Goal: Task Accomplishment & Management: Complete application form

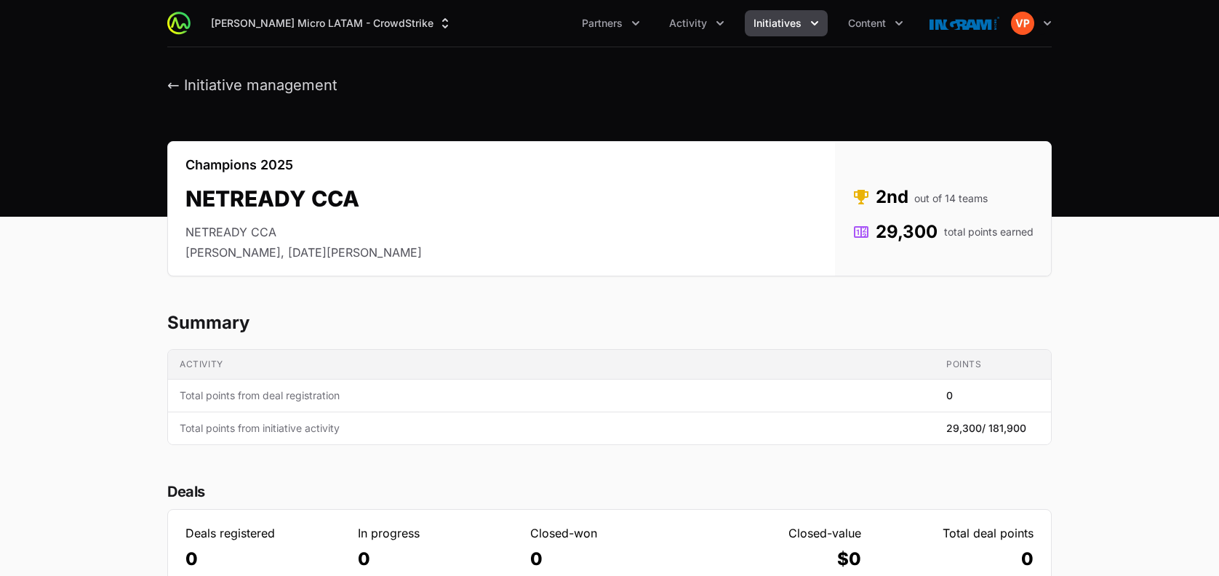
scroll to position [122, 0]
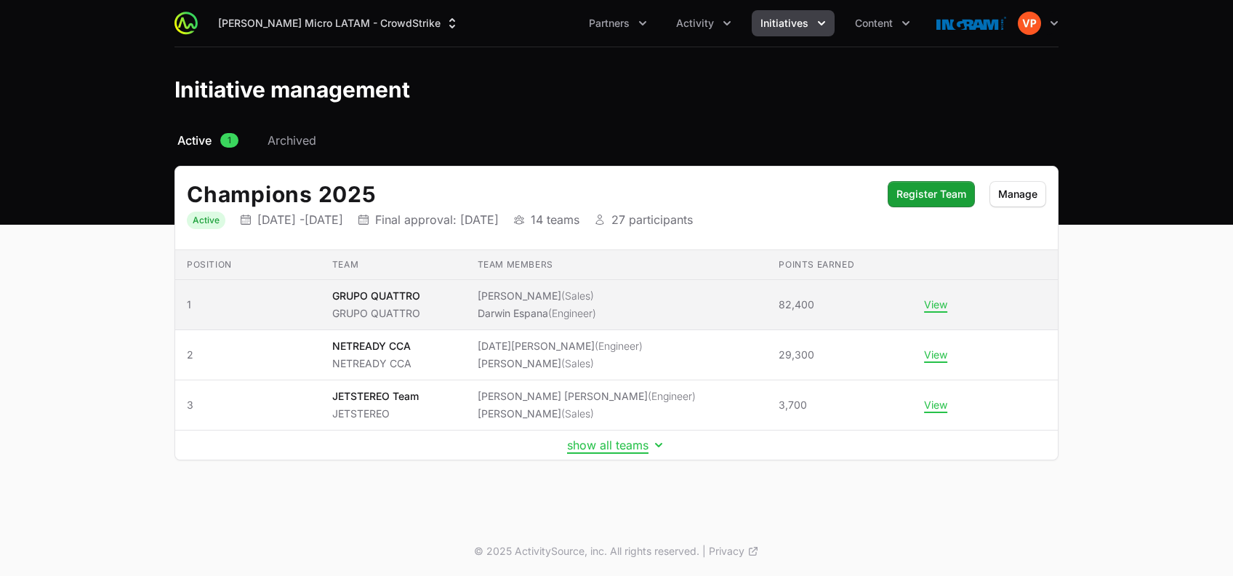
click at [475, 293] on td "Team members [PERSON_NAME] (Sales) [PERSON_NAME] (Engineer)" at bounding box center [617, 305] width 302 height 50
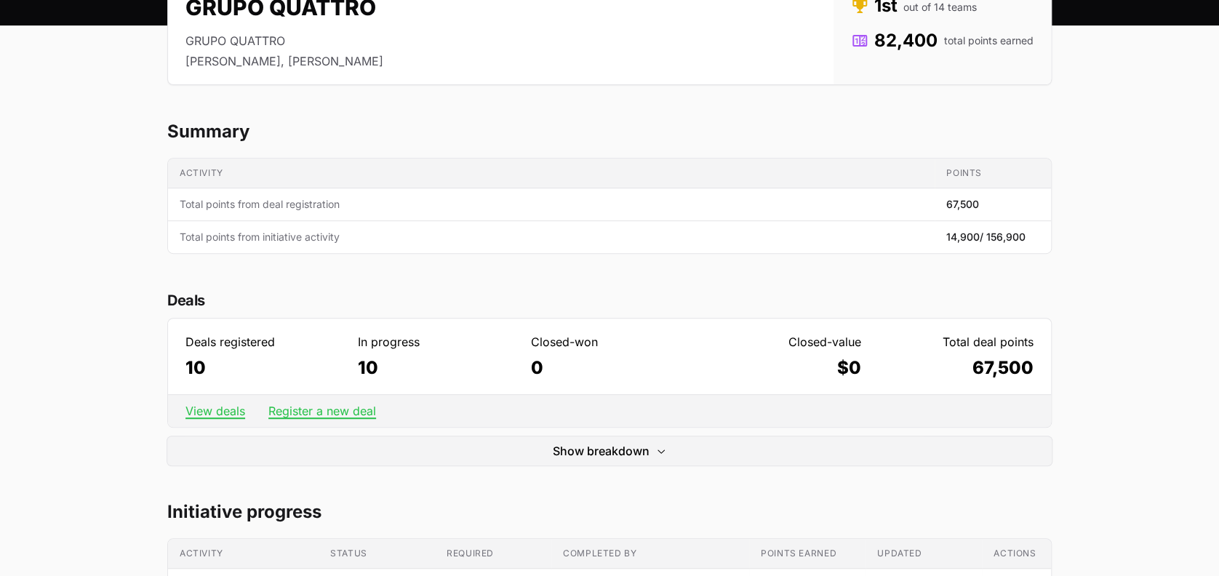
scroll to position [257, 0]
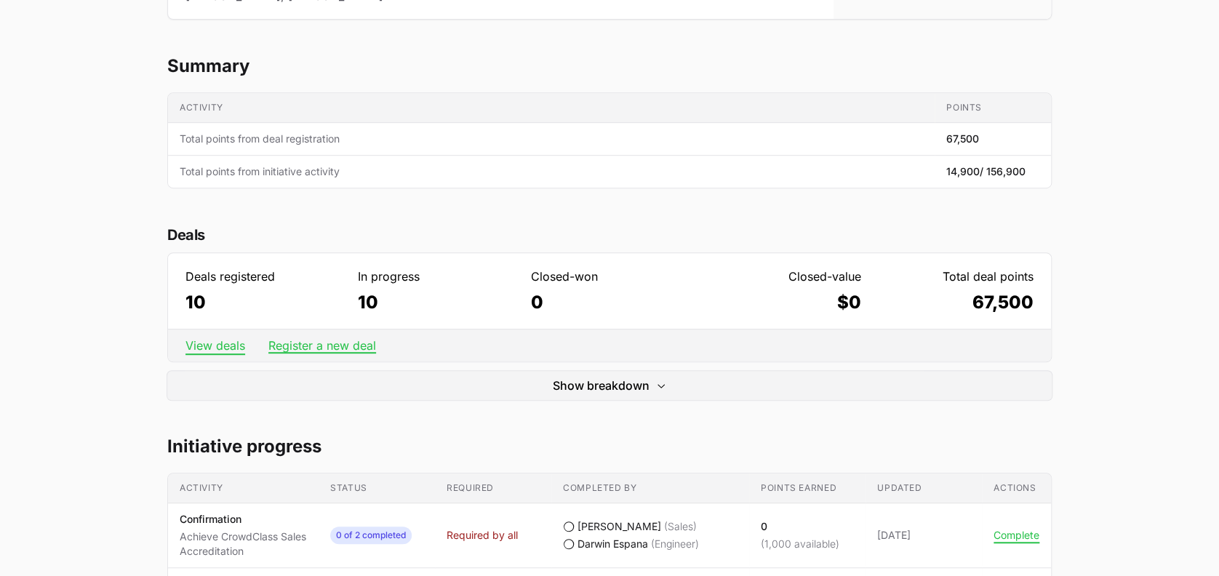
click at [210, 344] on link "View deals" at bounding box center [215, 345] width 60 height 15
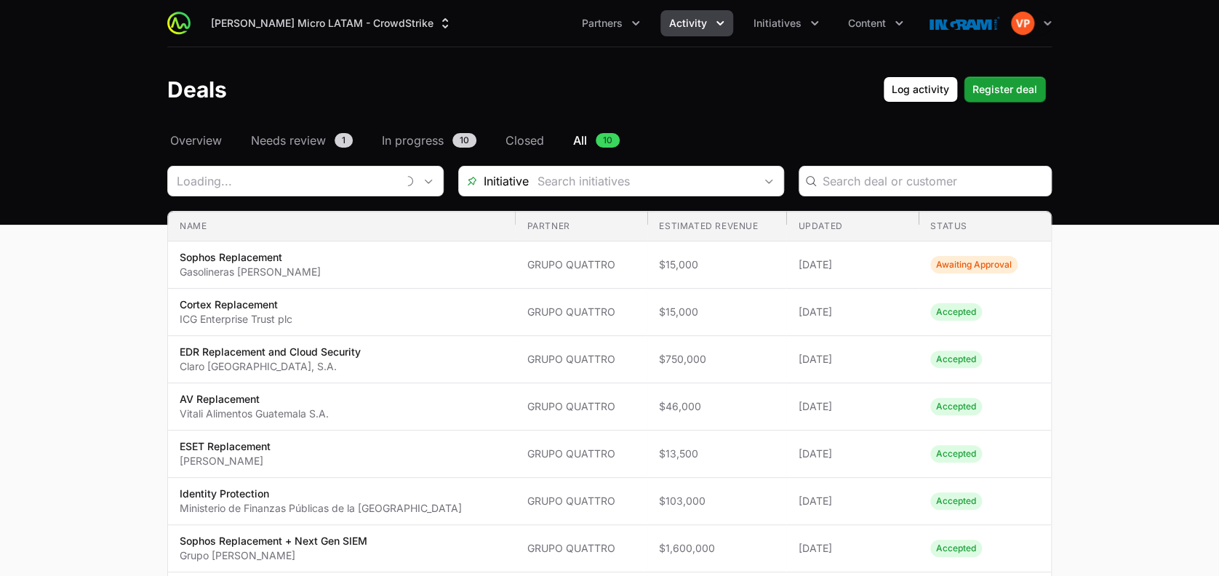
type input "GRUPO QUATTRO"
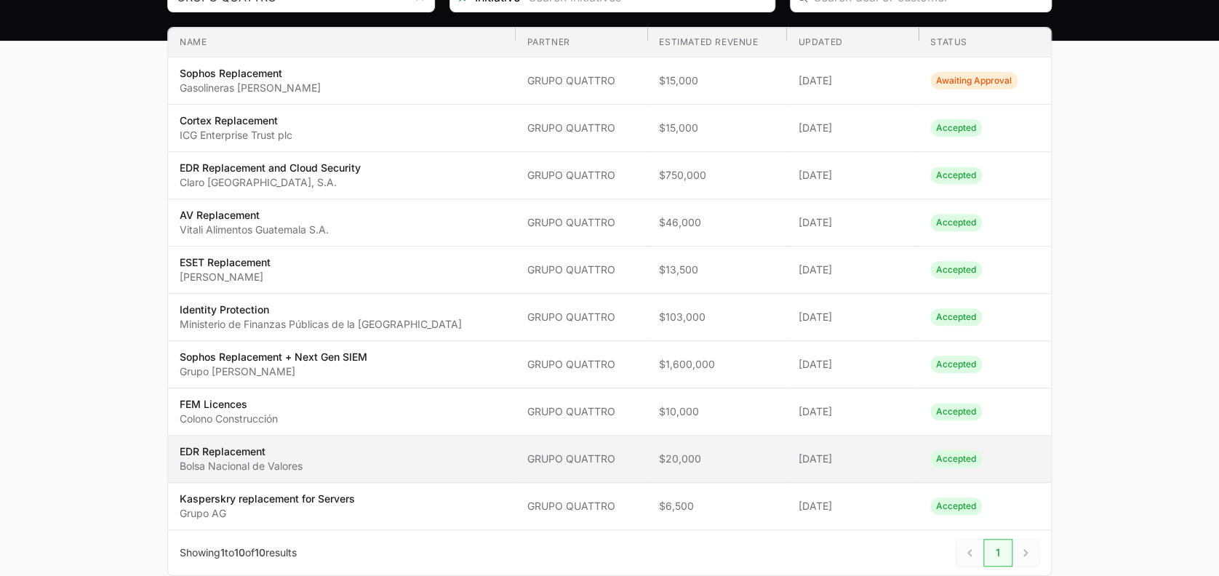
scroll to position [186, 0]
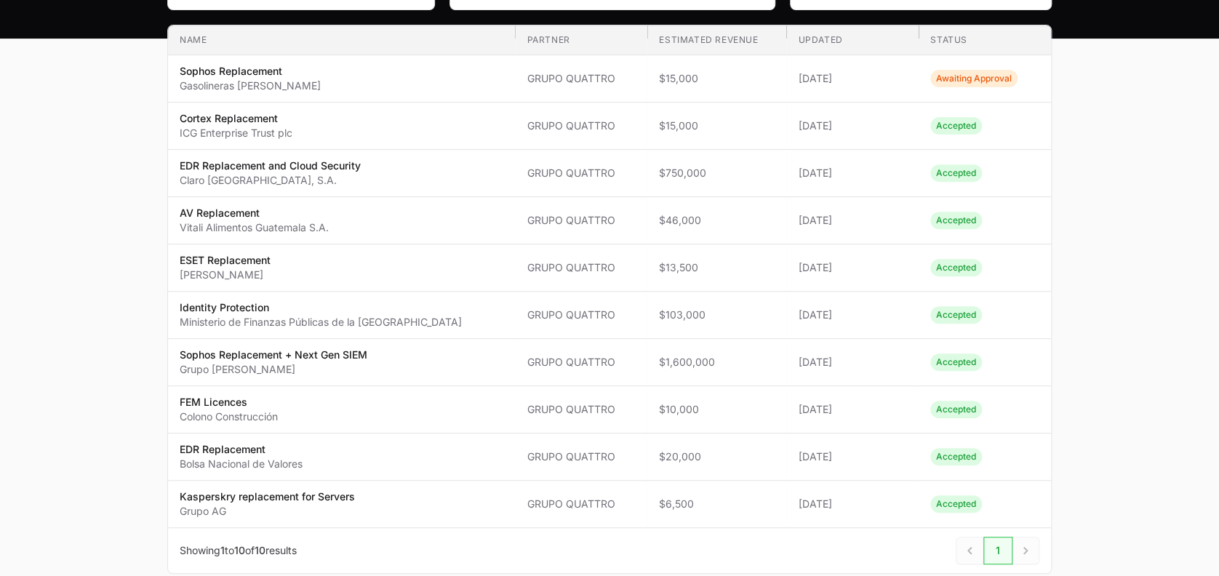
scroll to position [257, 0]
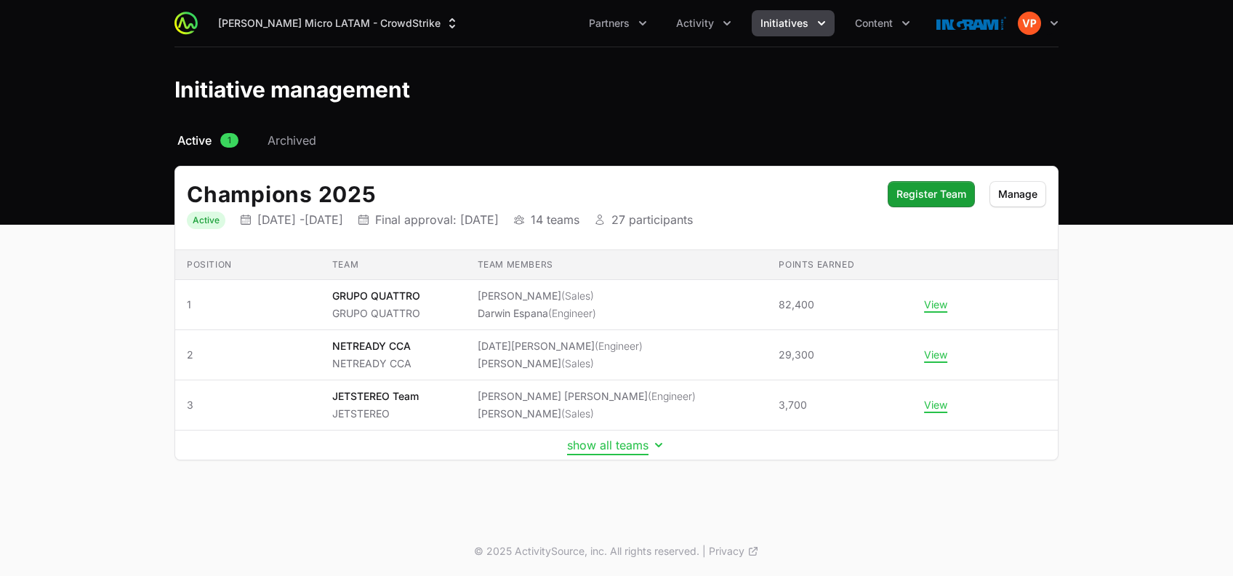
click at [635, 442] on button "show all teams" at bounding box center [616, 445] width 99 height 15
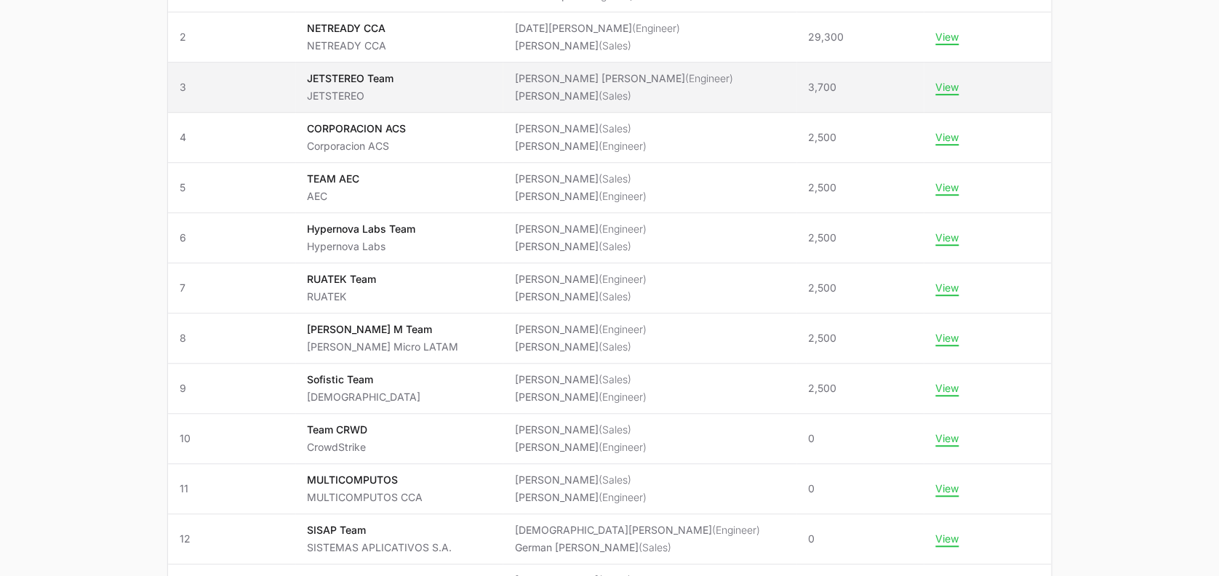
scroll to position [319, 0]
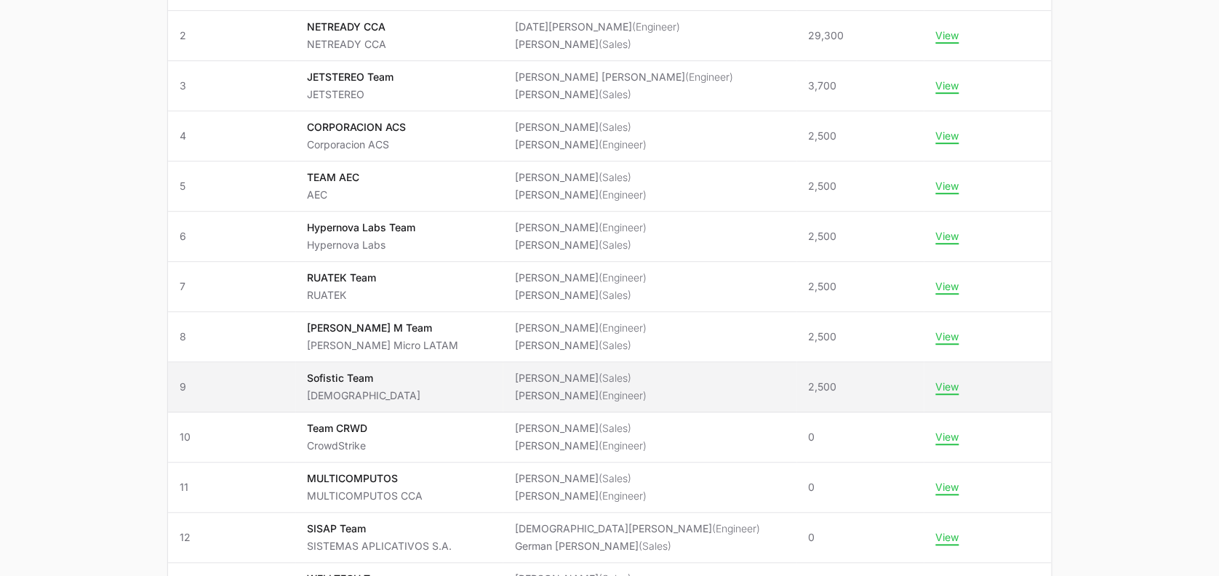
click at [458, 398] on span "[DEMOGRAPHIC_DATA] Team [DEMOGRAPHIC_DATA]" at bounding box center [399, 387] width 184 height 32
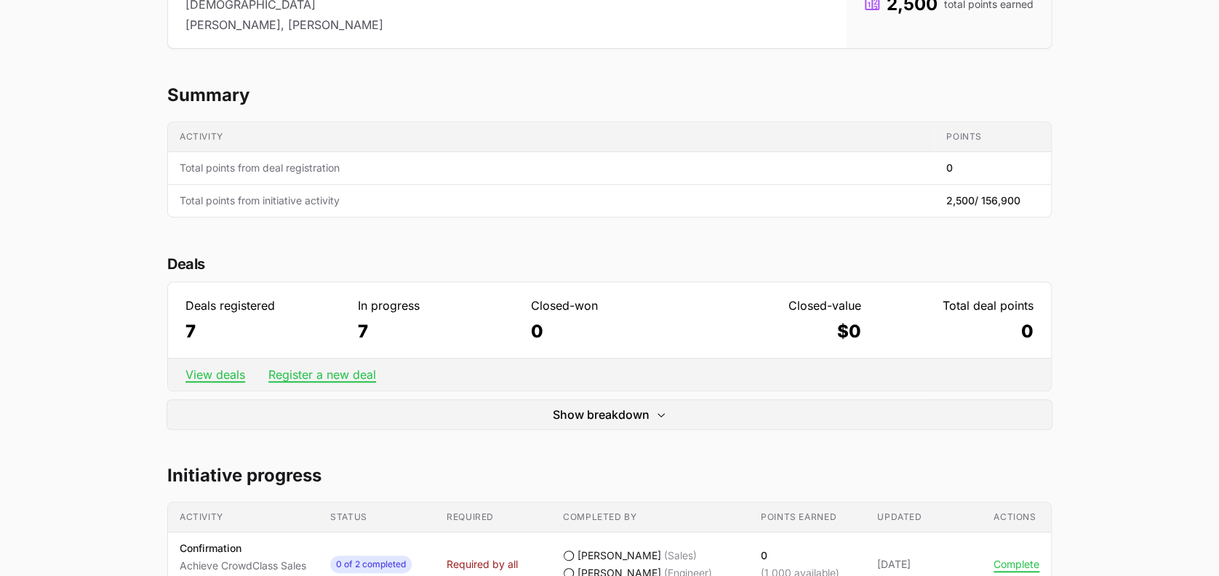
scroll to position [228, 0]
click at [214, 370] on link "View deals" at bounding box center [215, 373] width 60 height 15
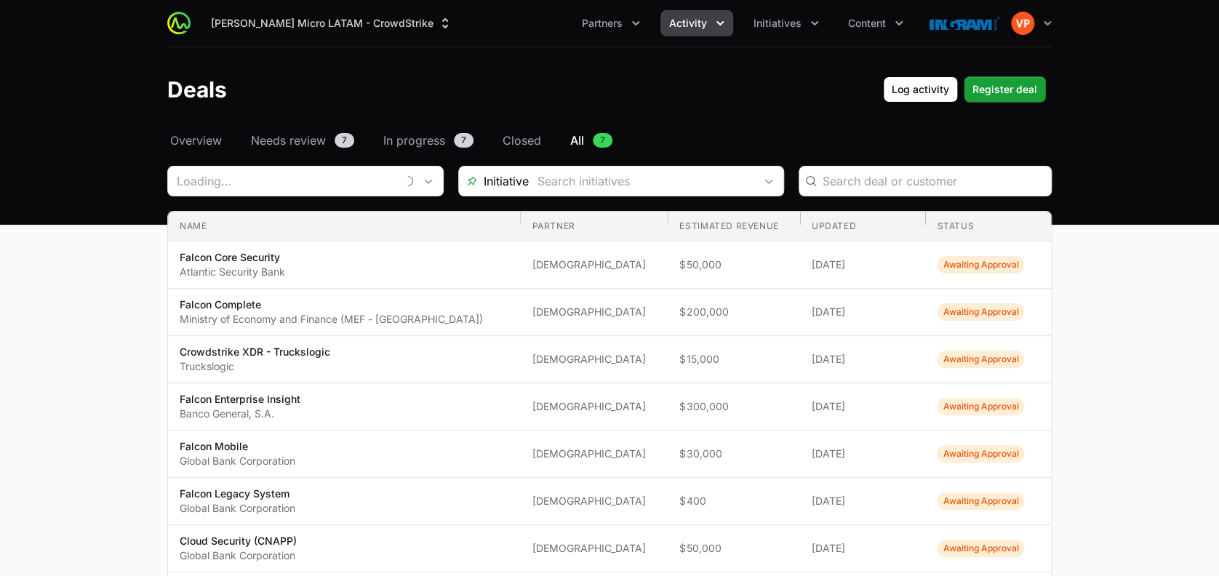
type input "[DEMOGRAPHIC_DATA]"
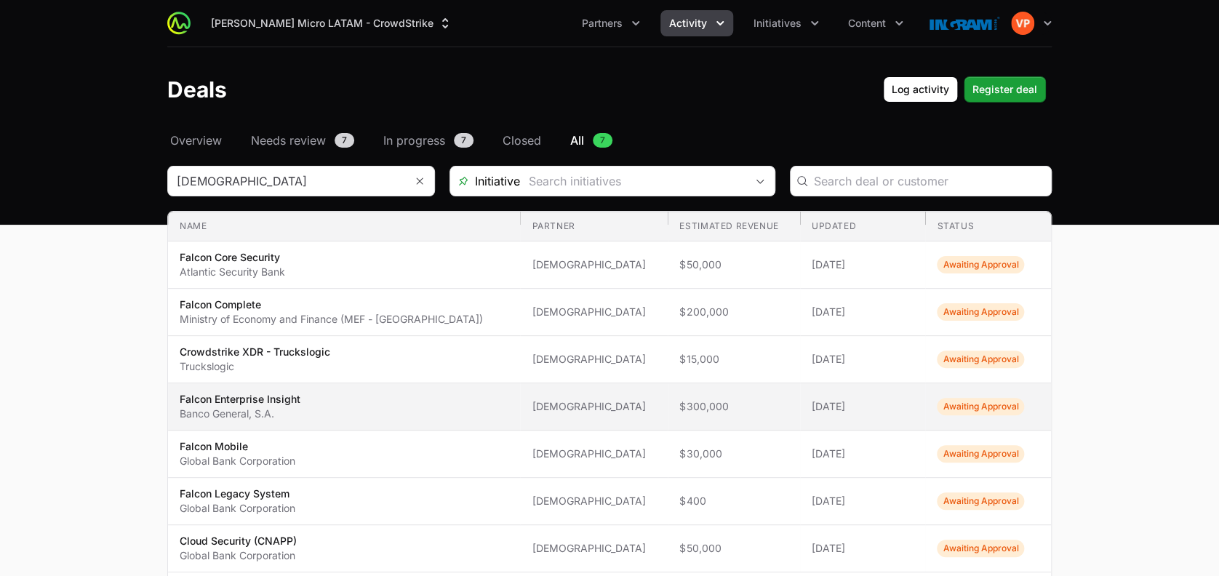
click at [679, 399] on span "$300,000" at bounding box center [733, 406] width 108 height 15
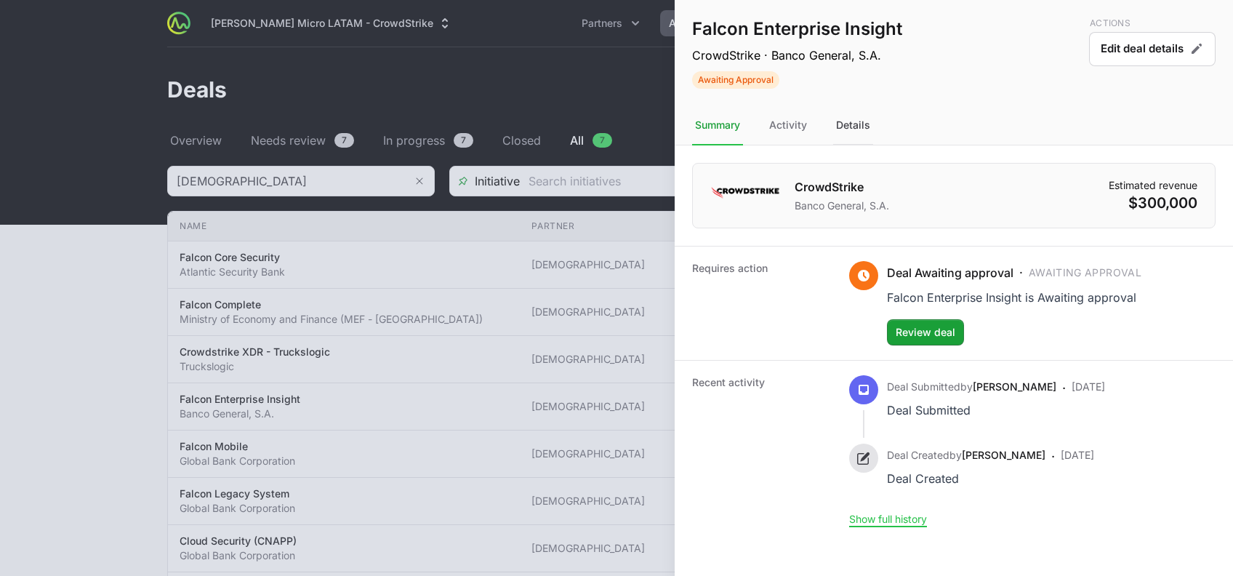
click at [846, 119] on div "Details" at bounding box center [853, 125] width 40 height 39
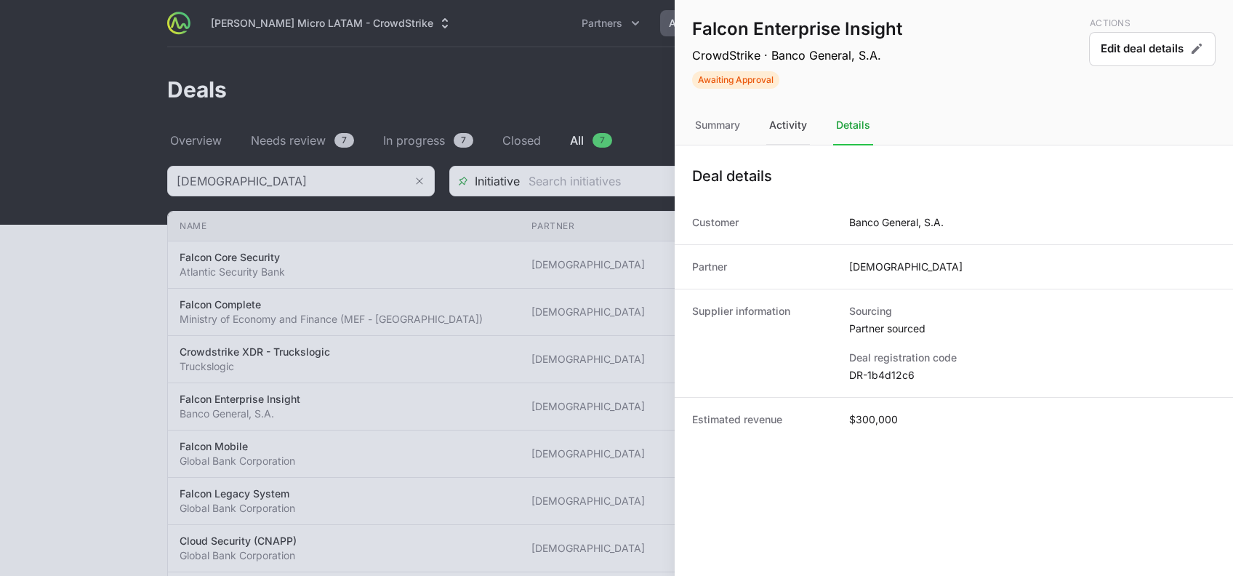
click at [801, 120] on div "Activity" at bounding box center [788, 125] width 44 height 39
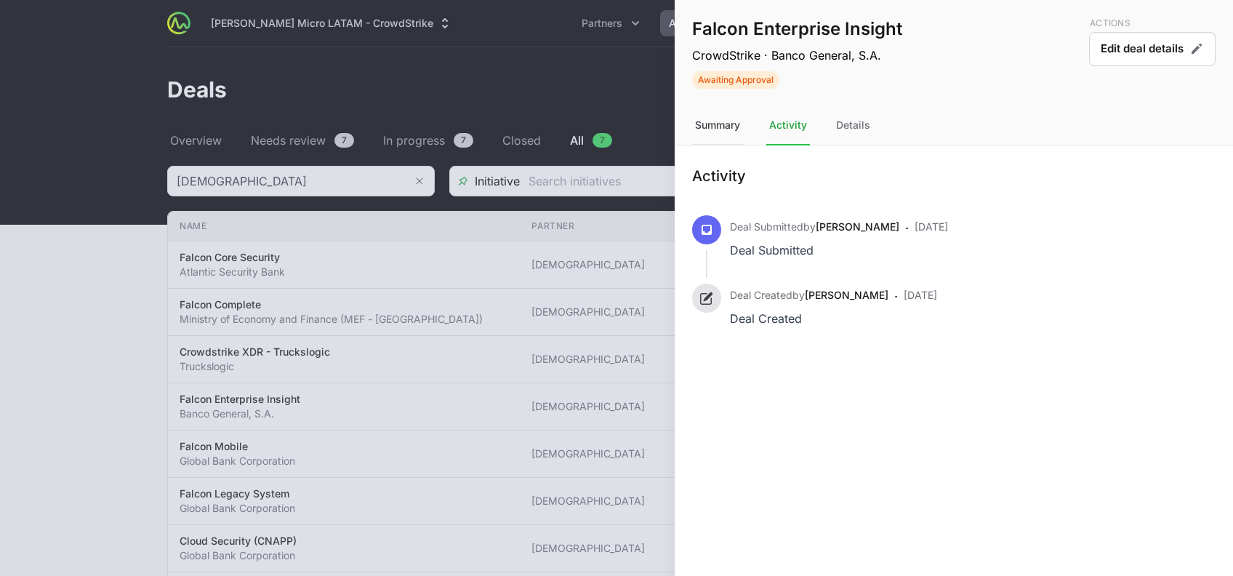
click at [731, 128] on div "Summary" at bounding box center [717, 125] width 51 height 39
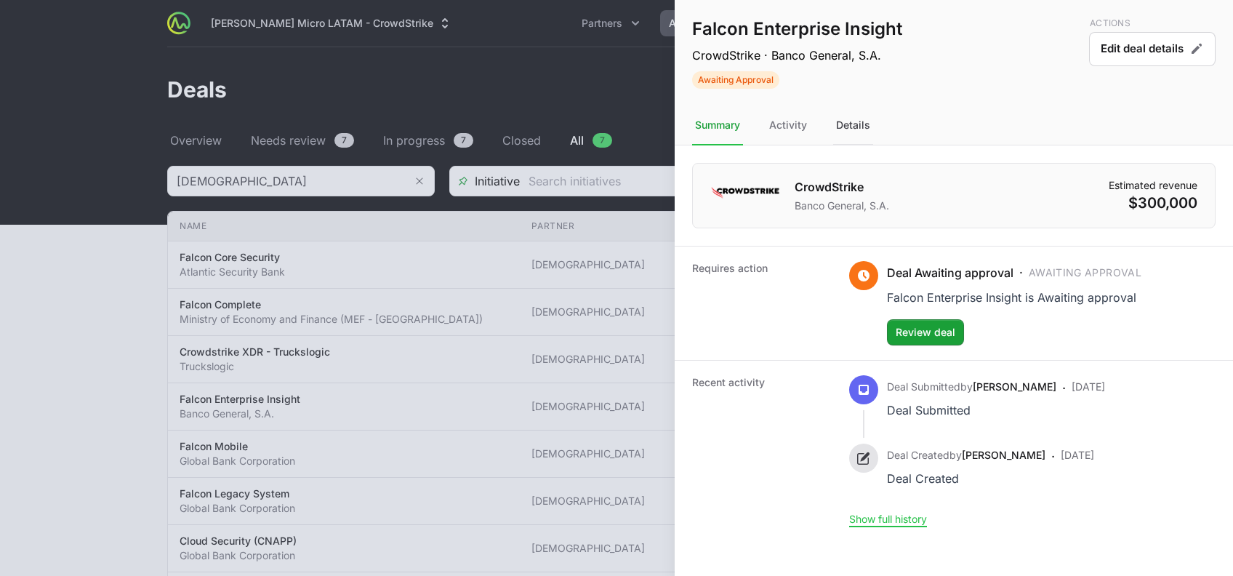
click at [842, 122] on div "Details" at bounding box center [853, 125] width 40 height 39
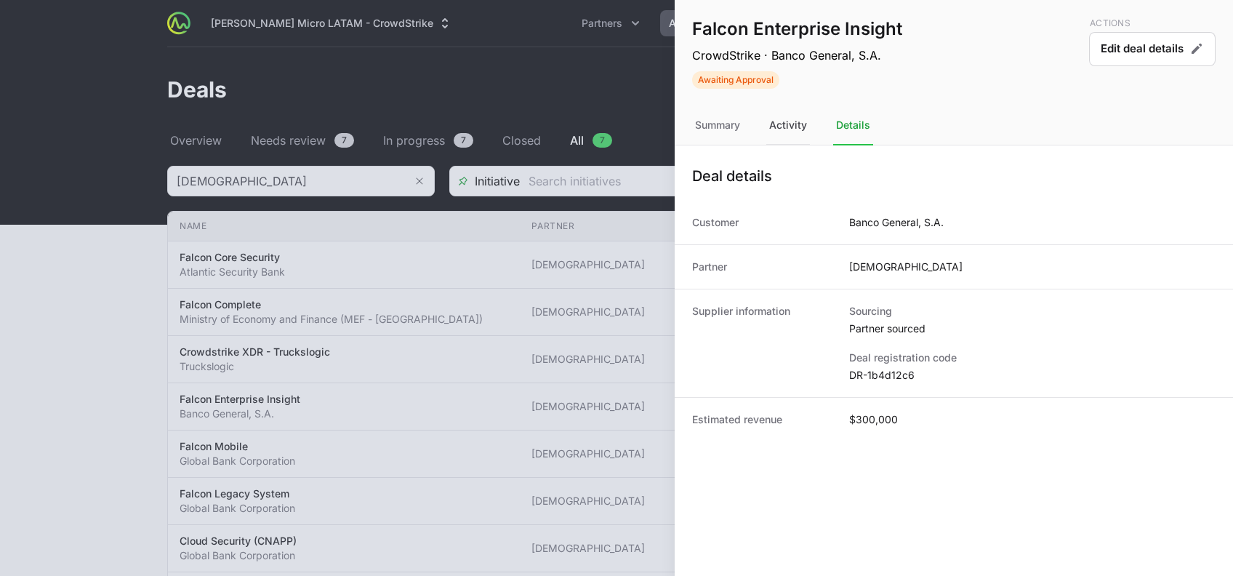
click at [782, 133] on div "Activity" at bounding box center [788, 125] width 44 height 39
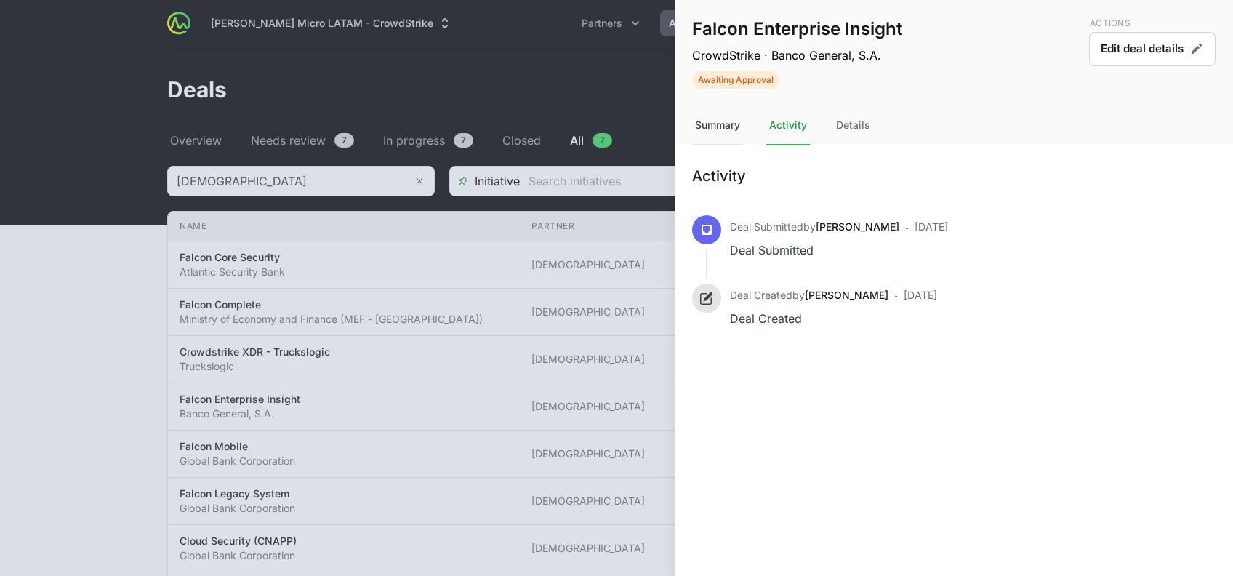
click at [731, 130] on div "Summary" at bounding box center [717, 125] width 51 height 39
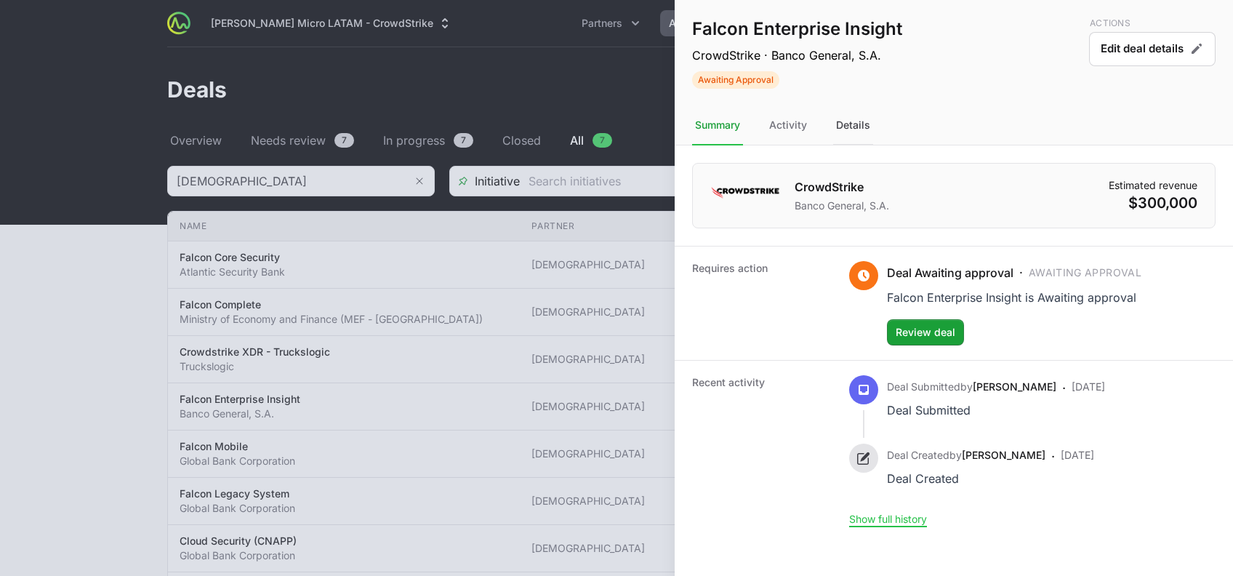
click at [843, 125] on div "Details" at bounding box center [853, 125] width 40 height 39
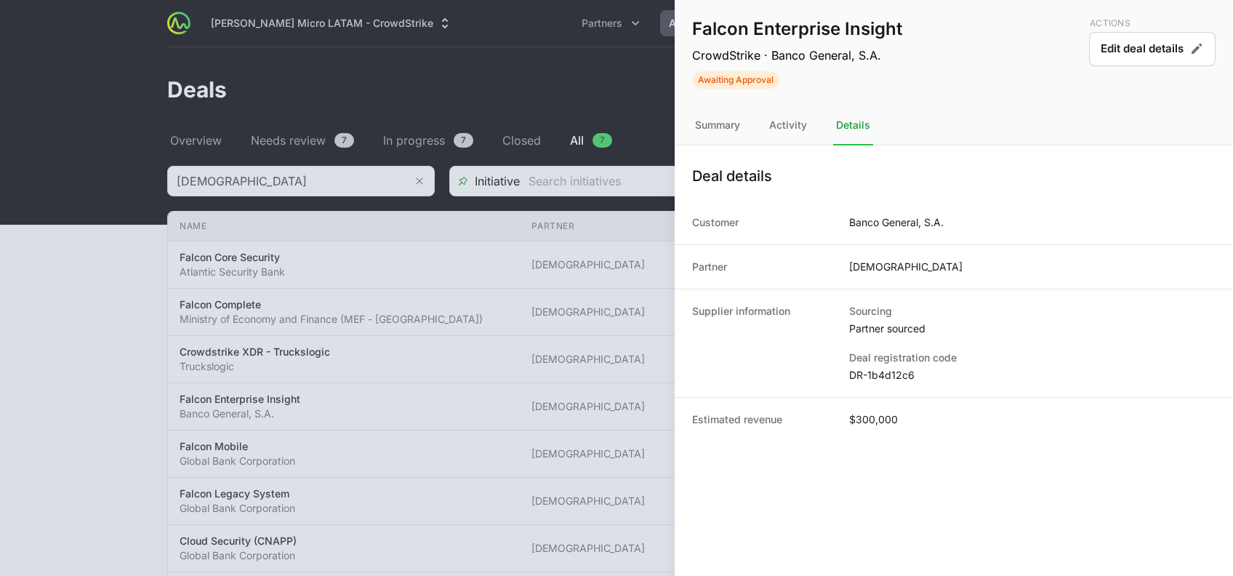
click at [875, 370] on dd "DR-1b4d12c6" at bounding box center [1032, 375] width 366 height 15
copy dl "DR-1b4d12c6"
drag, startPoint x: 285, startPoint y: 309, endPoint x: 371, endPoint y: 383, distance: 113.4
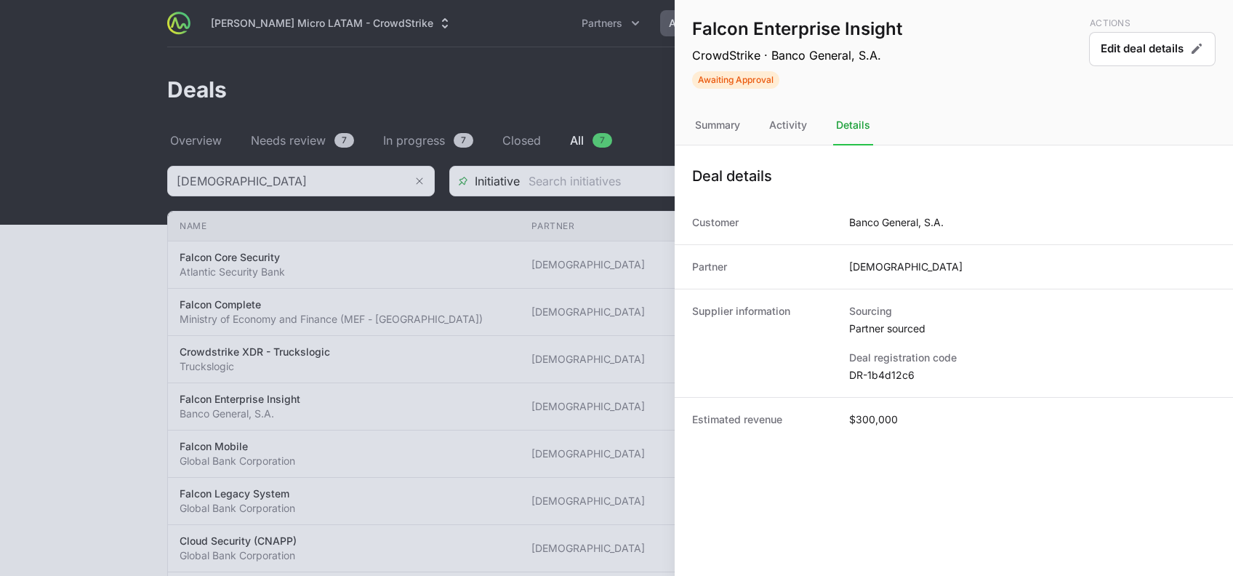
click at [371, 383] on div at bounding box center [616, 288] width 1233 height 576
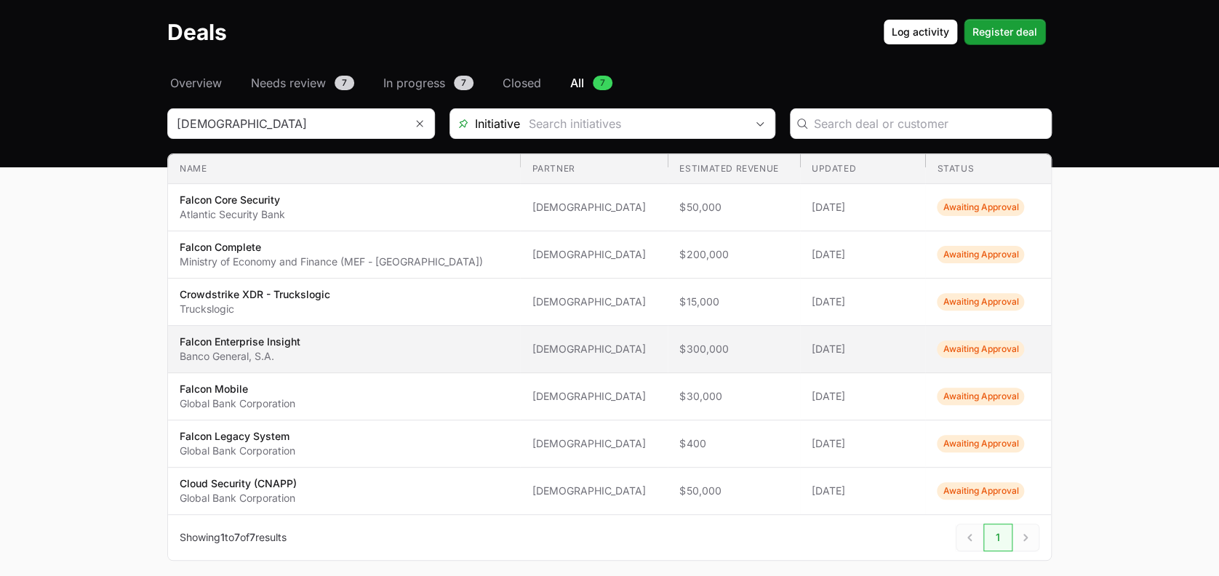
scroll to position [68, 0]
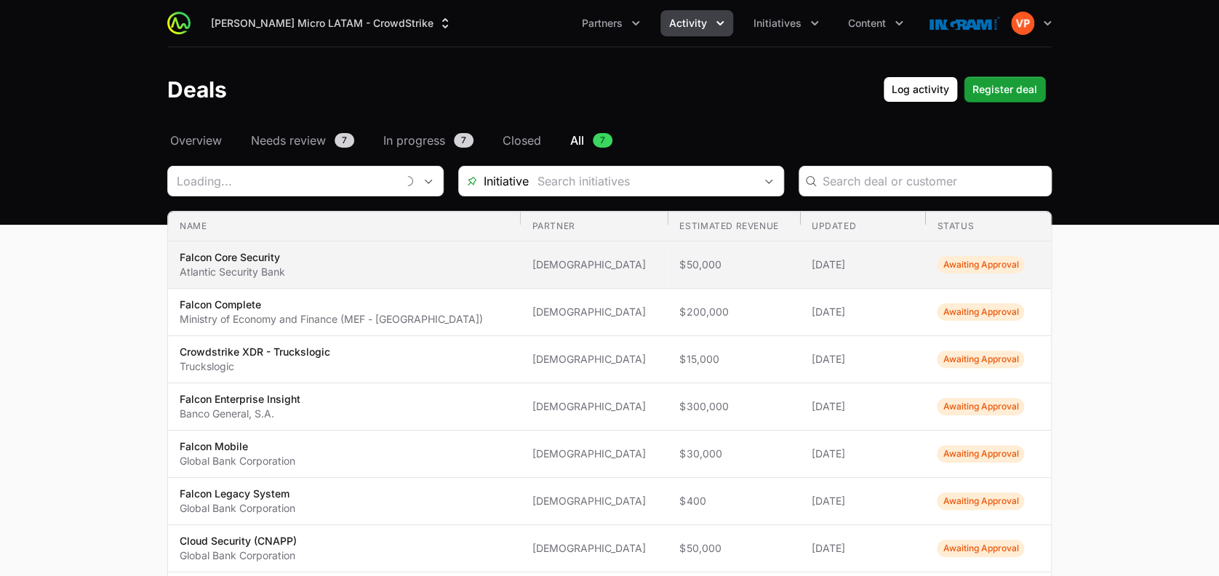
type input "[DEMOGRAPHIC_DATA]"
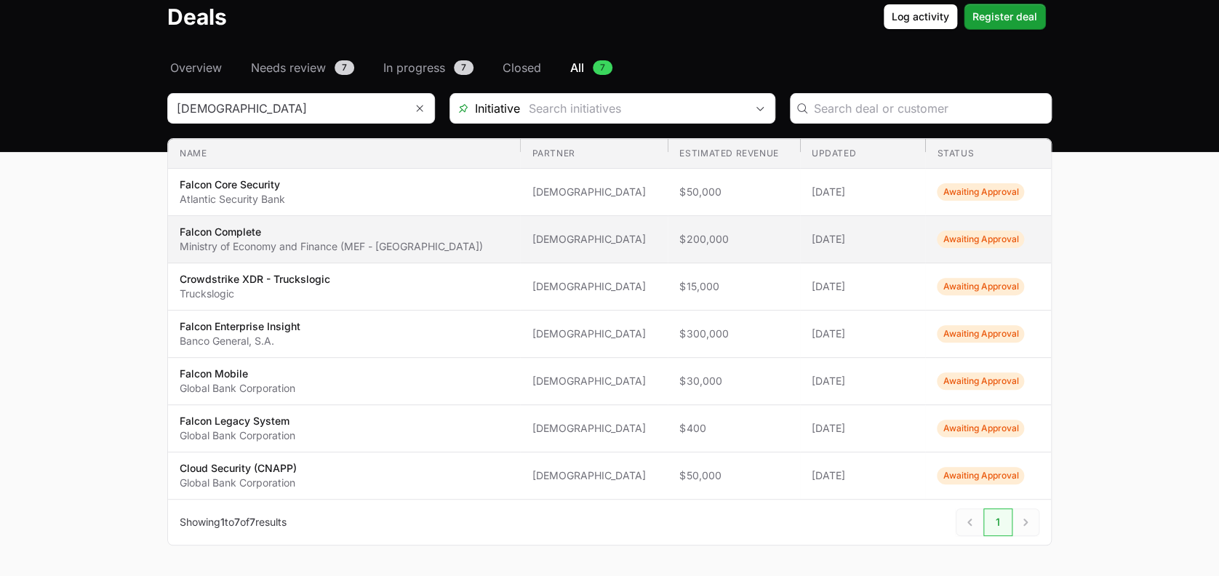
scroll to position [76, 0]
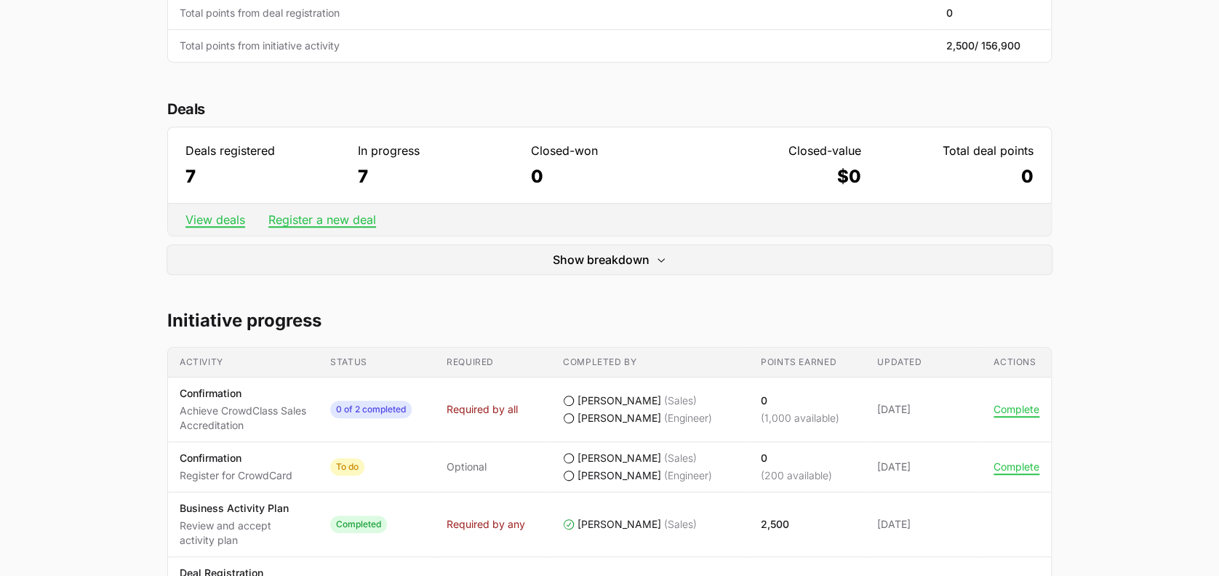
scroll to position [385, 0]
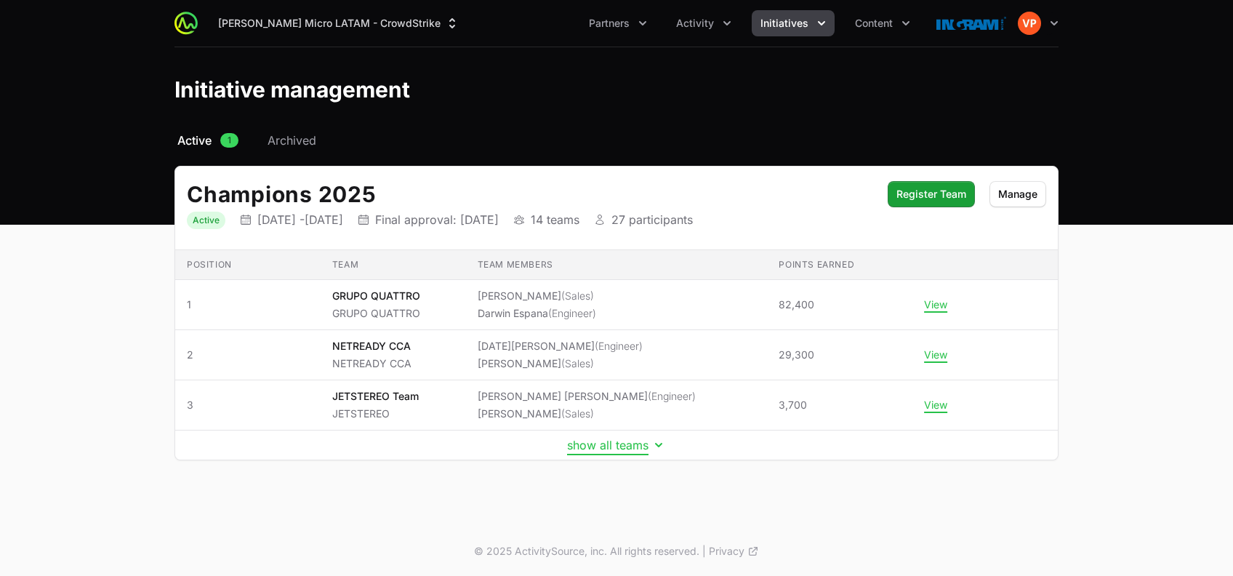
click at [609, 443] on button "show all teams" at bounding box center [616, 445] width 99 height 15
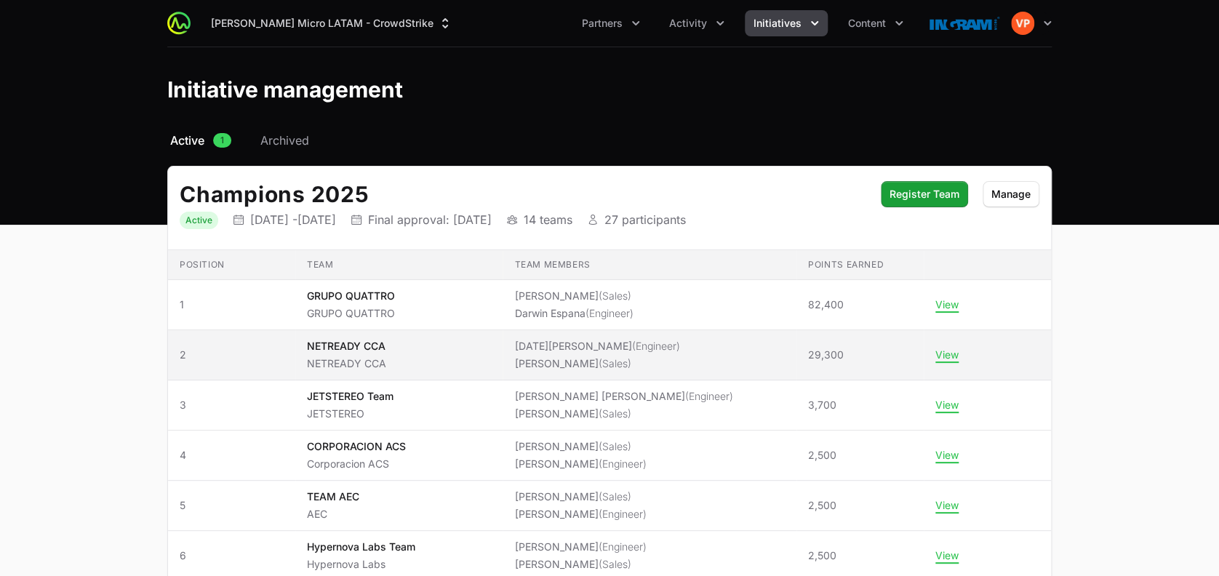
click at [374, 353] on div "NETREADY CCA NETREADY CCA" at bounding box center [346, 355] width 79 height 32
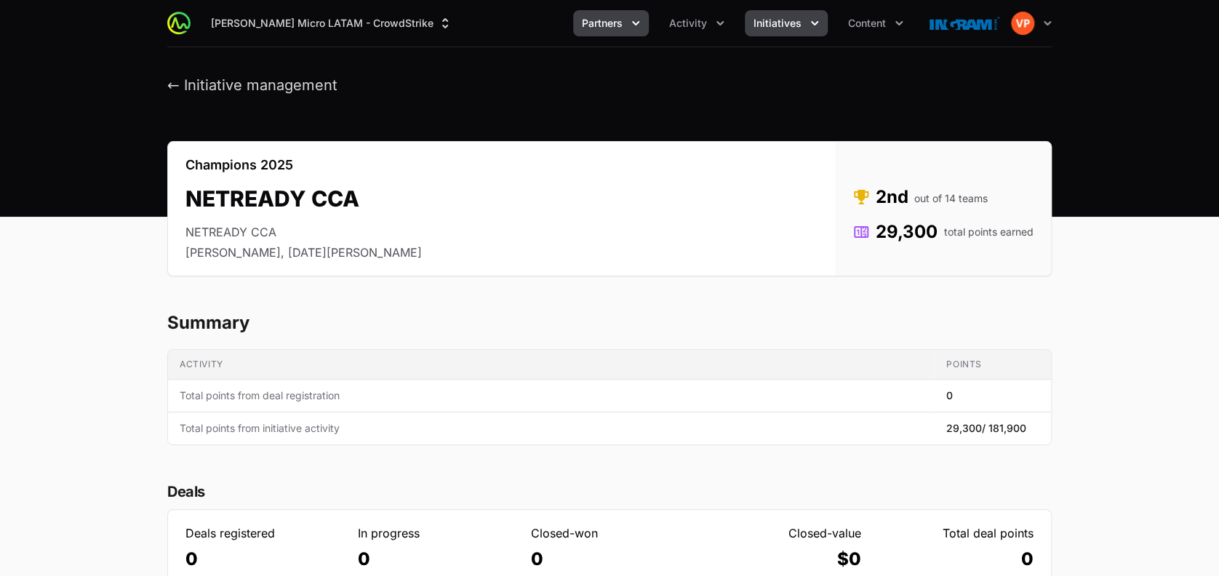
click at [627, 26] on button "Partners" at bounding box center [611, 23] width 76 height 26
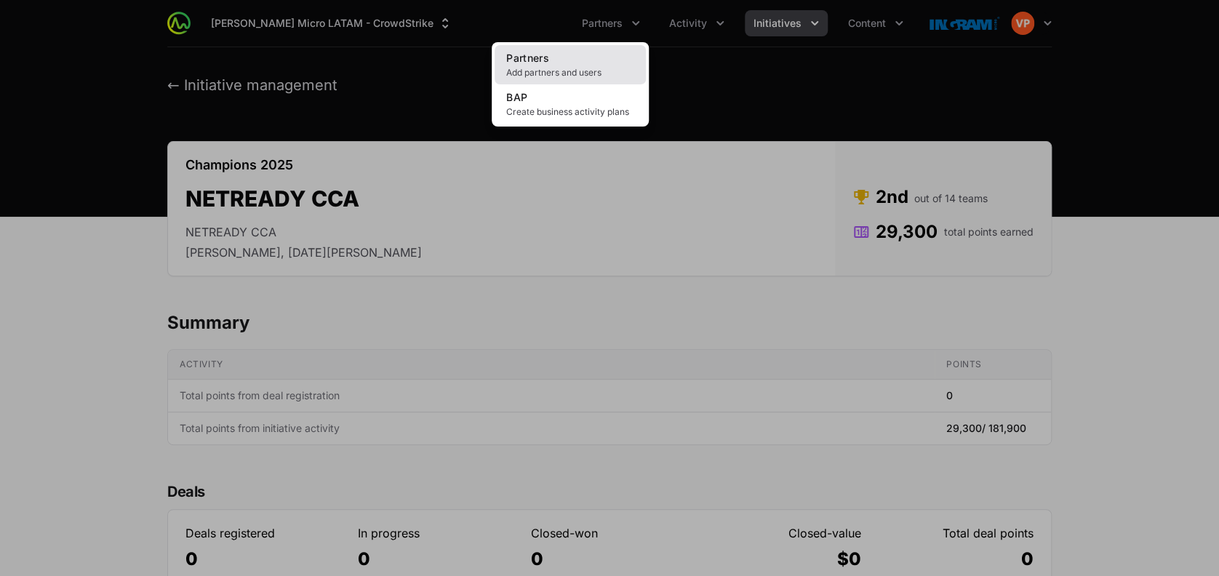
click at [562, 77] on span "Add partners and users" at bounding box center [570, 73] width 128 height 12
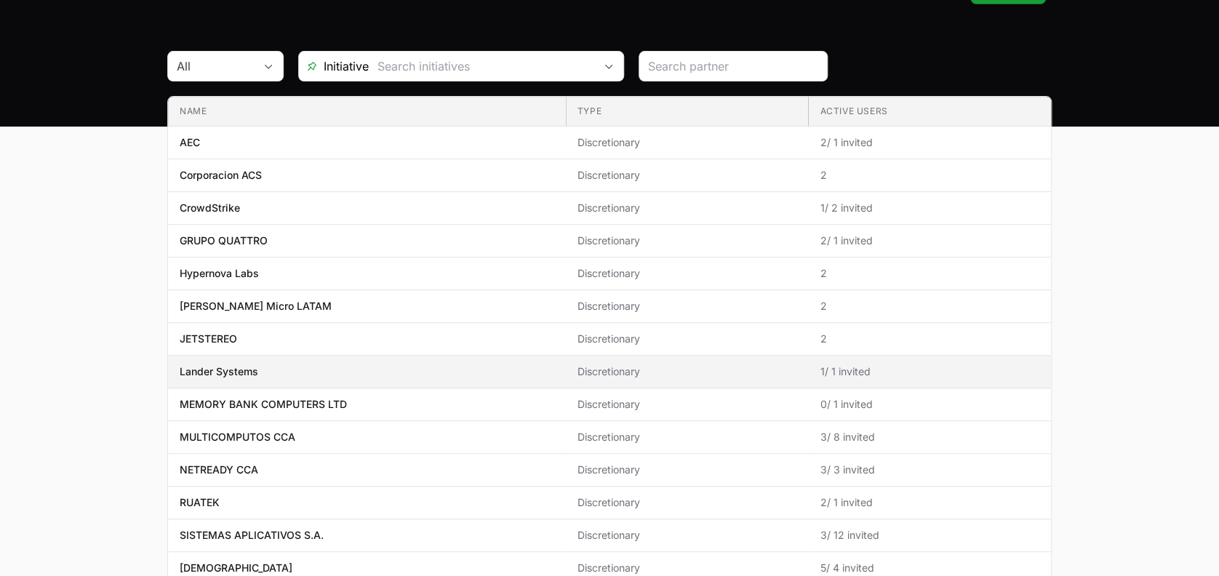
scroll to position [100, 0]
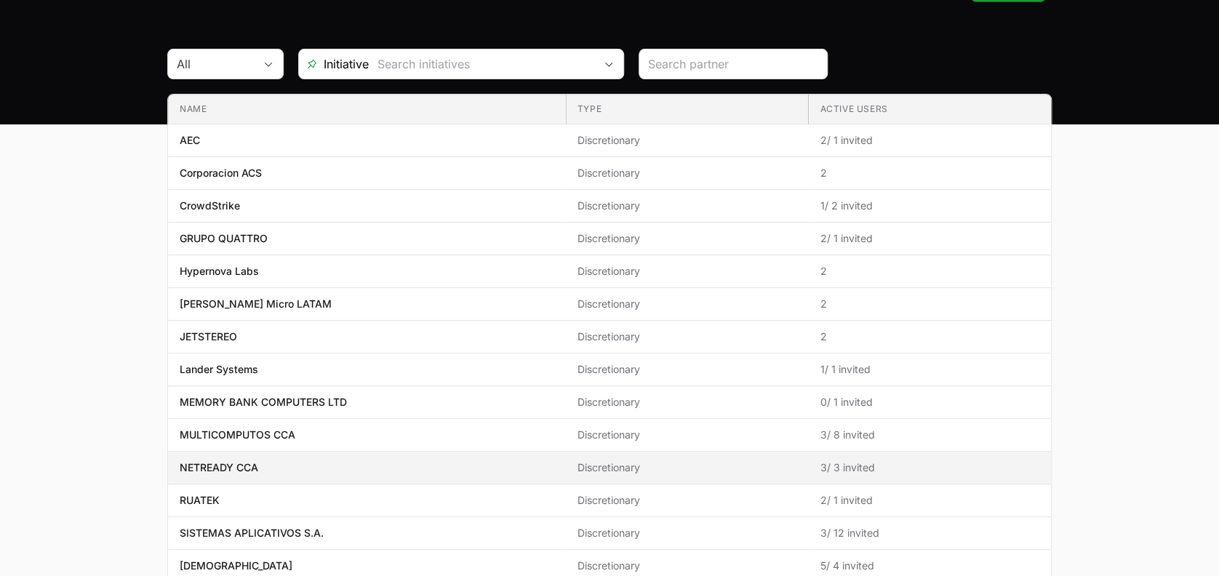
click at [337, 465] on span "NETREADY CCA" at bounding box center [367, 467] width 374 height 15
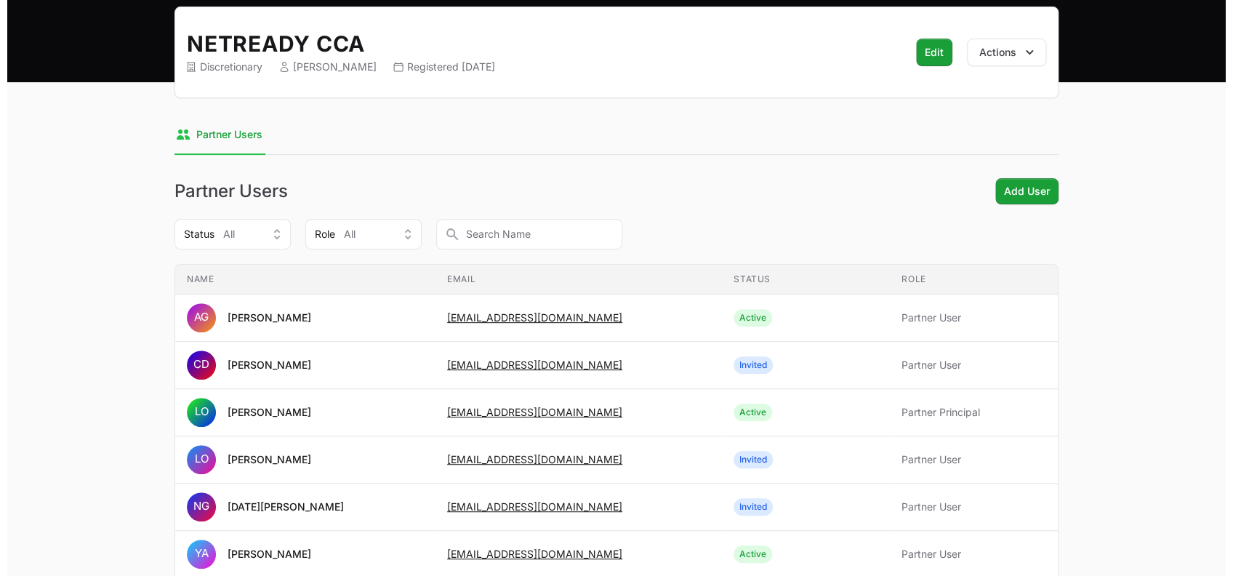
scroll to position [142, 0]
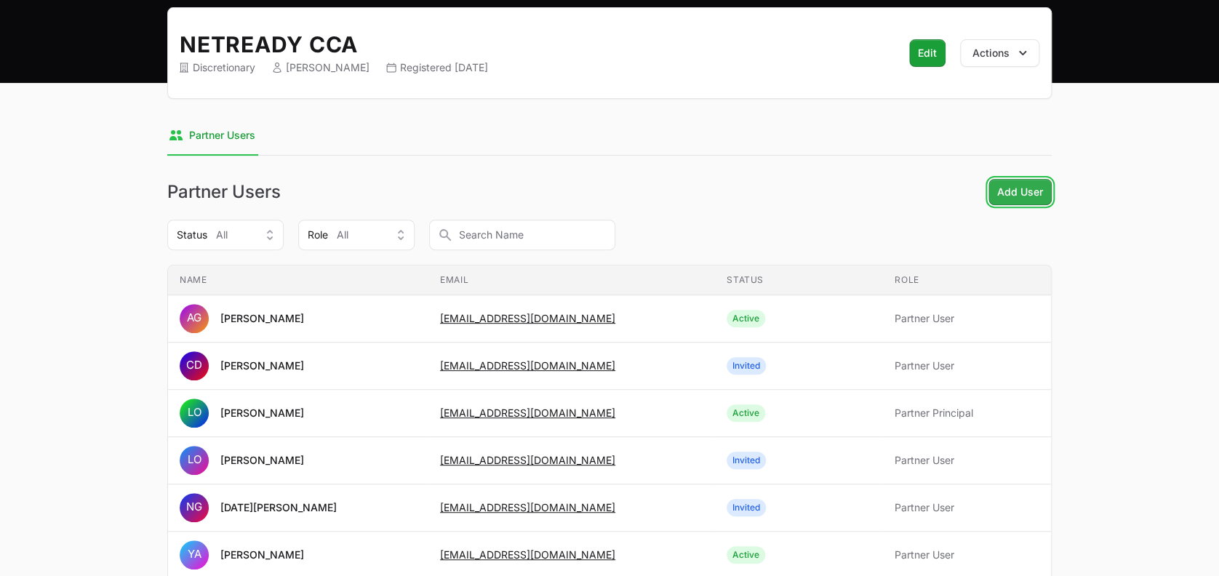
click at [1008, 180] on button "Add User Add User" at bounding box center [1019, 192] width 63 height 26
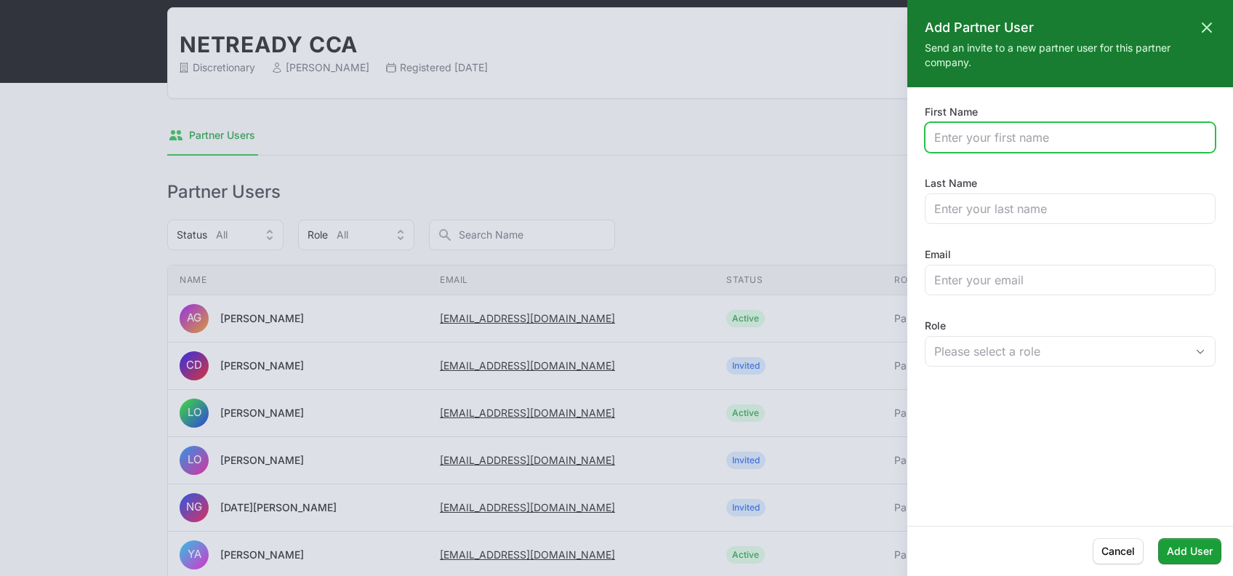
click at [980, 132] on input "First Name" at bounding box center [1070, 137] width 272 height 17
type input "[PERSON_NAME]"
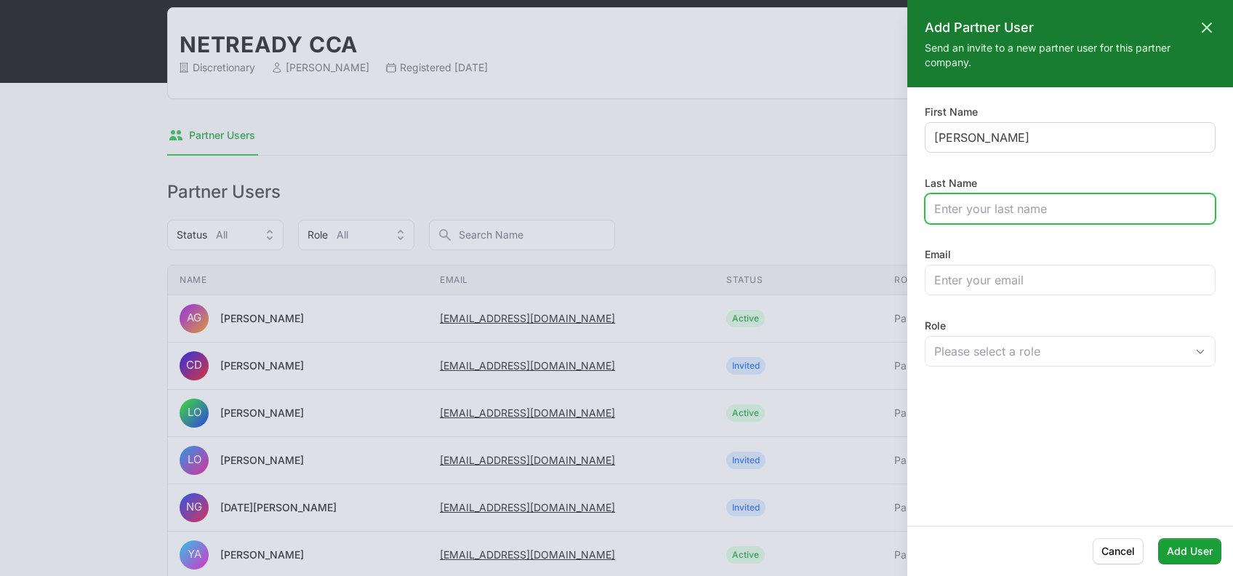
type input "R"
type input "Ercole"
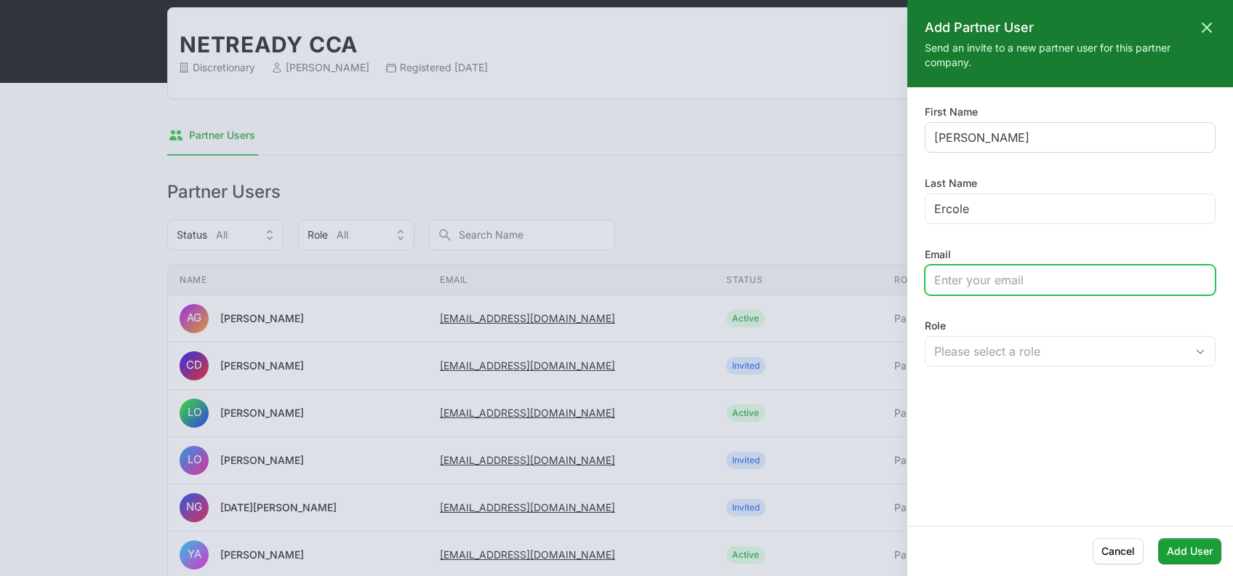
paste input "[PERSON_NAME] <[EMAIL_ADDRESS][DOMAIN_NAME]>"
drag, startPoint x: 1029, startPoint y: 278, endPoint x: 779, endPoint y: 257, distance: 251.7
click at [779, 257] on div "Add Partner User Close panel Send an invite to a new partner user for this part…" at bounding box center [616, 288] width 1233 height 576
type input "[EMAIL_ADDRESS][DOMAIN_NAME]"
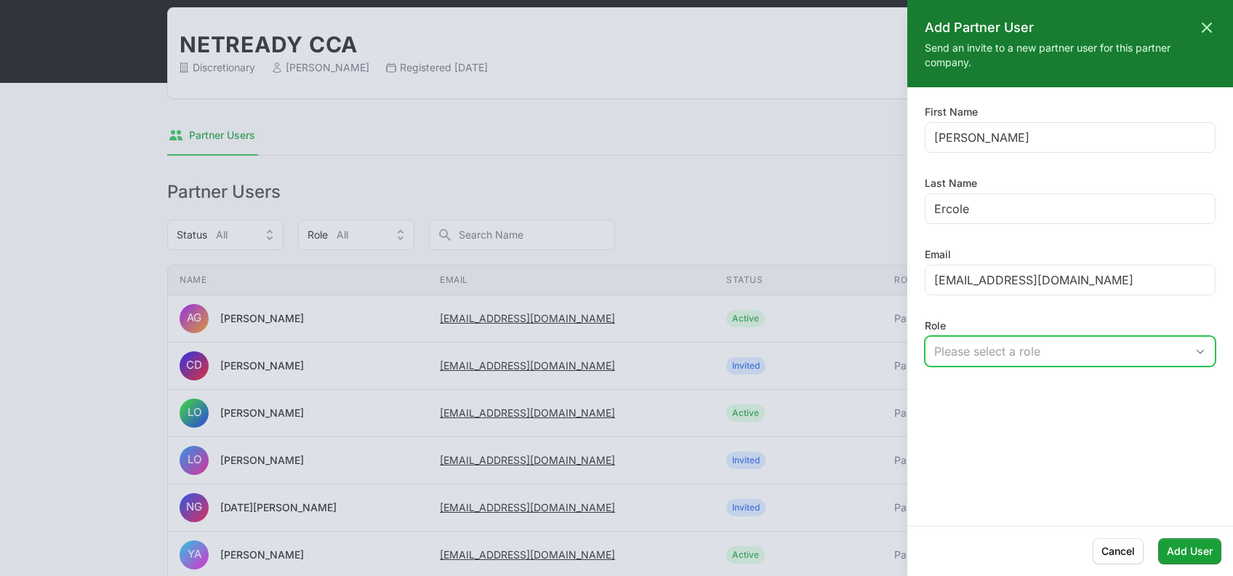
click at [984, 356] on div "Please select a role" at bounding box center [1060, 350] width 252 height 17
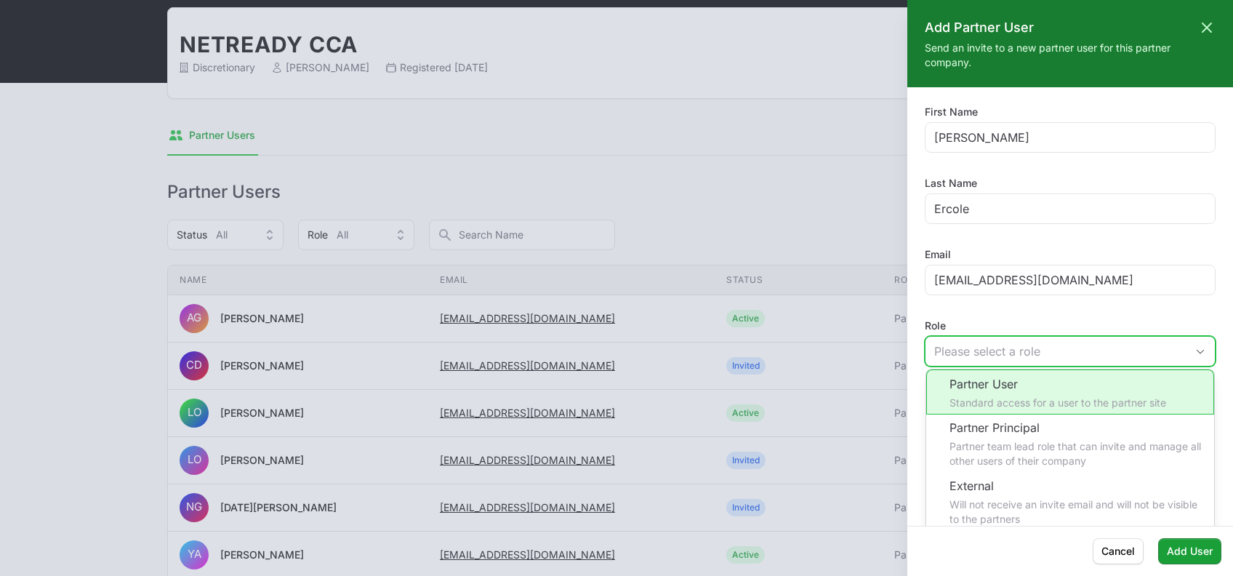
click at [979, 396] on li "Partner User Standard access for a user to the partner site" at bounding box center [1070, 391] width 288 height 45
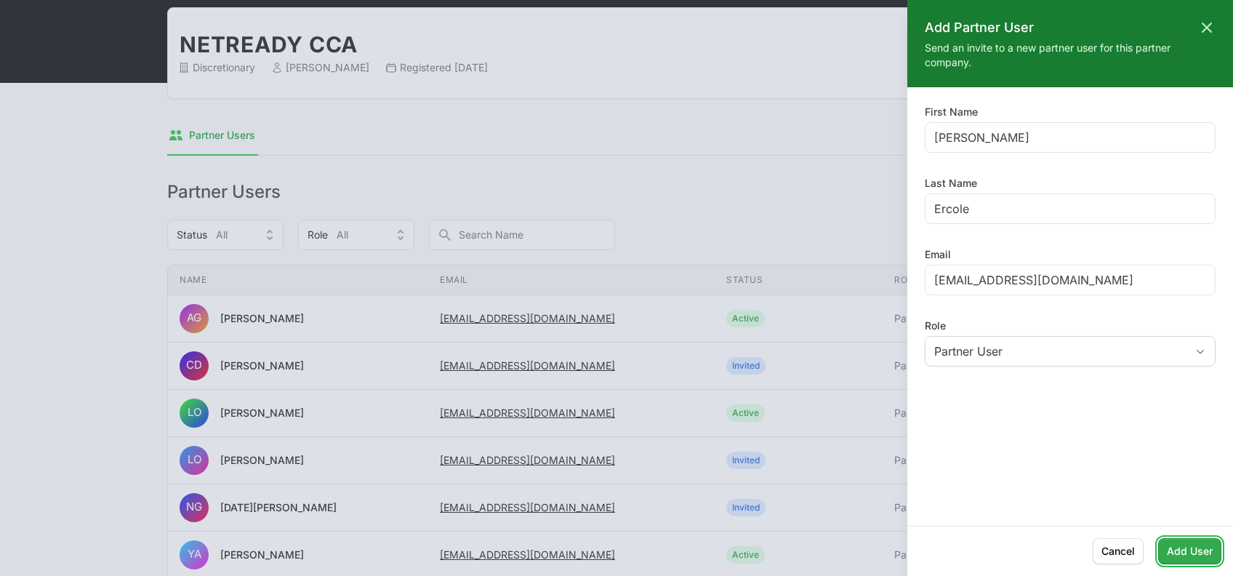
click at [1192, 543] on span "Add User" at bounding box center [1190, 550] width 46 height 17
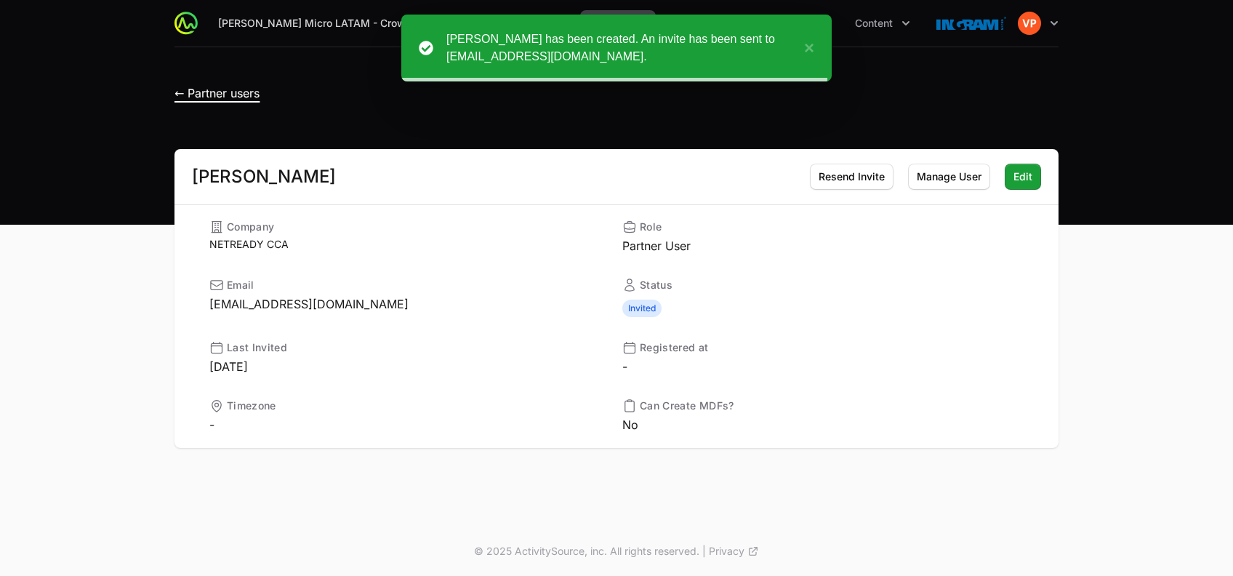
click at [205, 97] on span "← Partner users" at bounding box center [216, 93] width 85 height 15
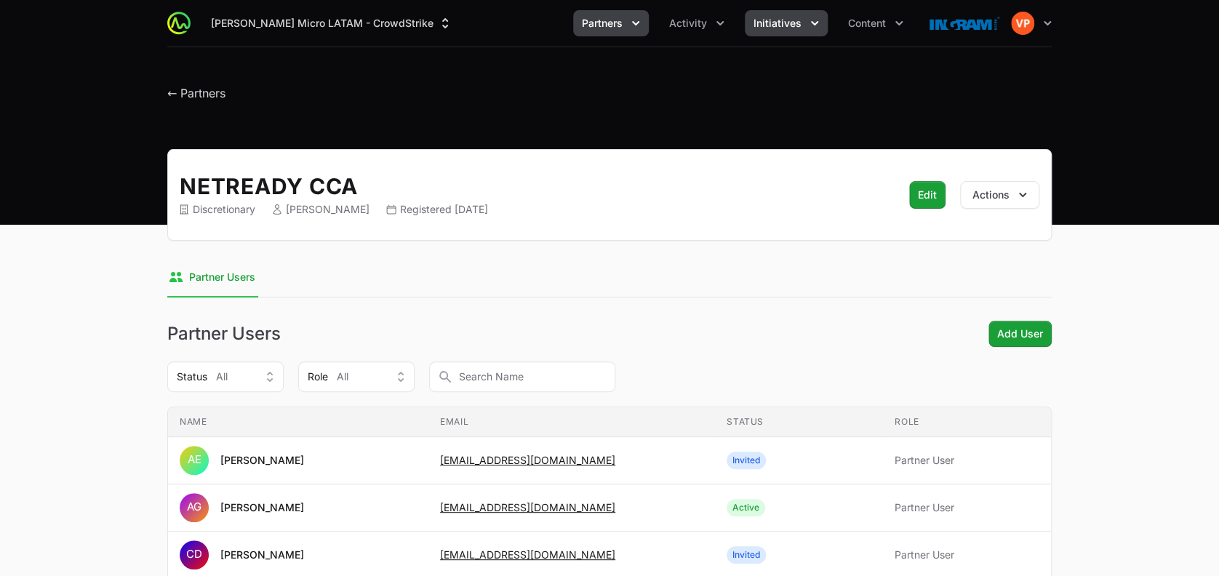
click at [759, 31] on button "Initiatives" at bounding box center [785, 23] width 83 height 26
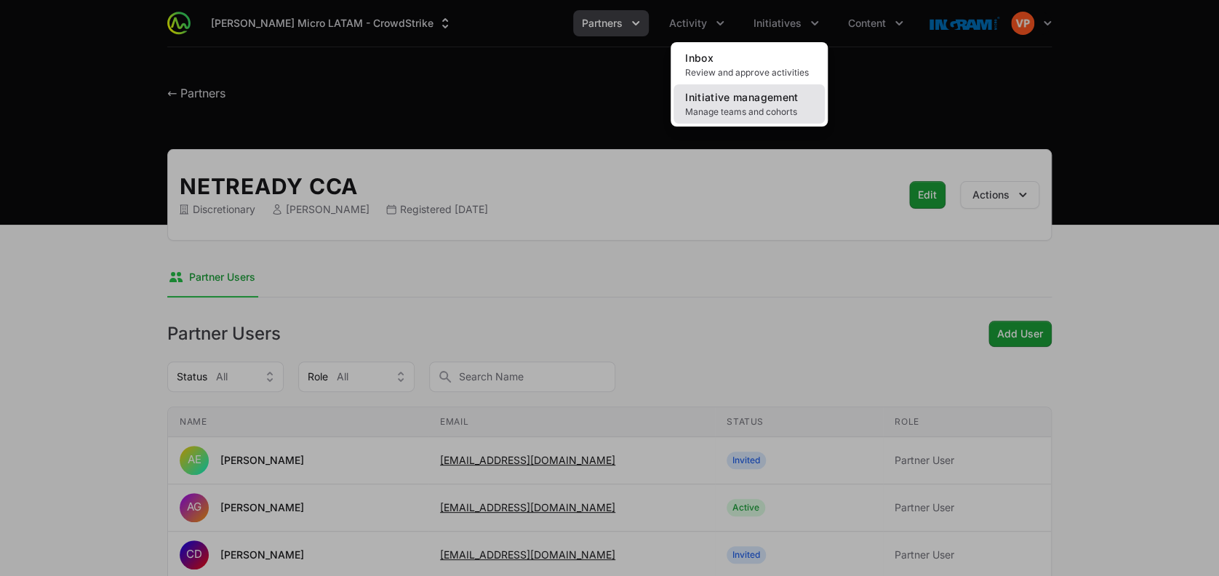
click at [744, 101] on span "Initiative management" at bounding box center [741, 97] width 113 height 12
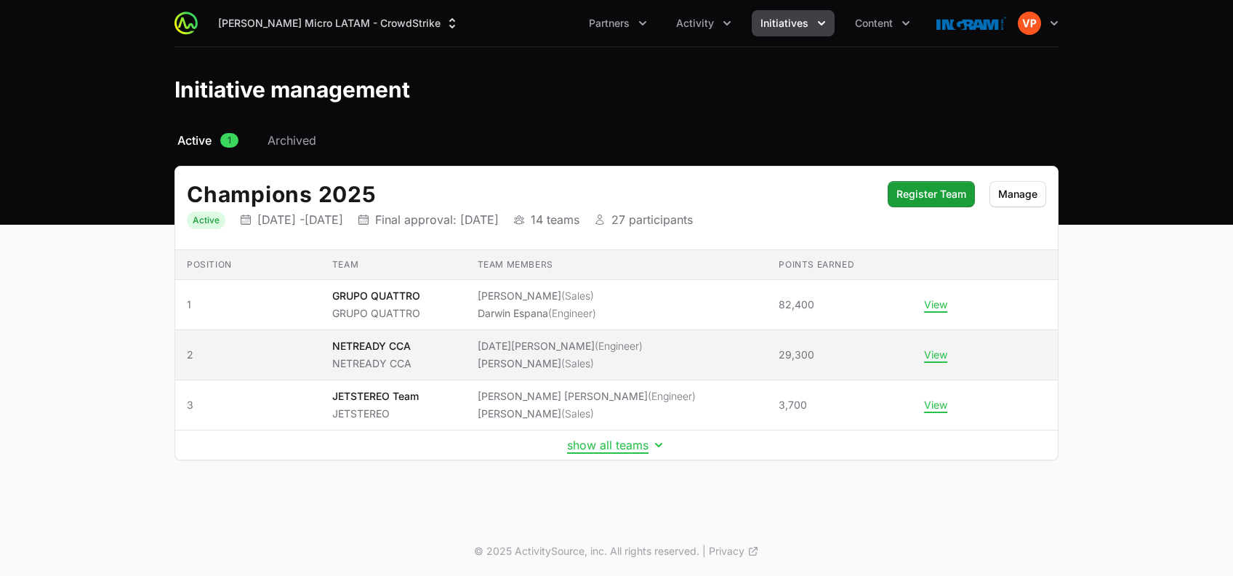
click at [422, 354] on span "NETREADY CCA NETREADY CCA" at bounding box center [393, 355] width 122 height 32
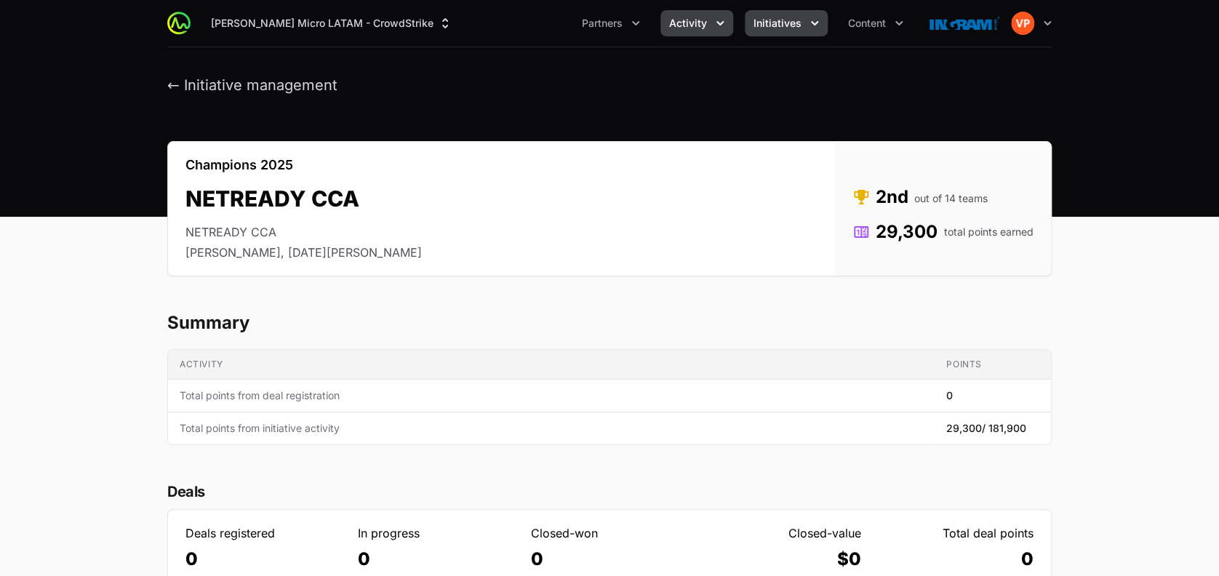
click at [696, 22] on span "Activity" at bounding box center [688, 23] width 38 height 15
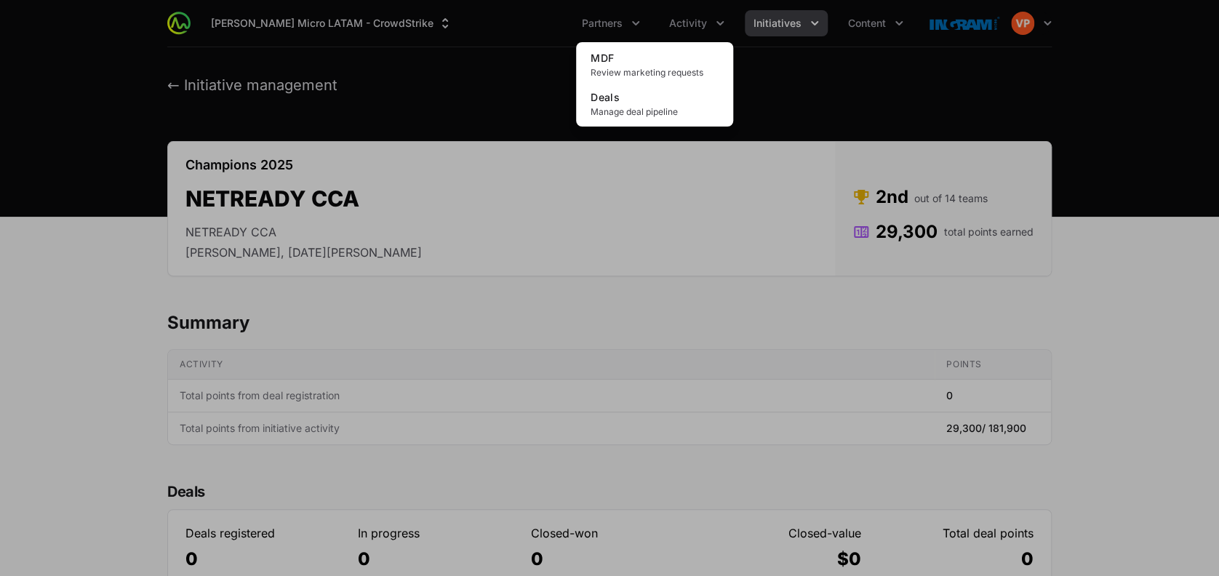
click at [614, 23] on div "Activity menu" at bounding box center [609, 288] width 1219 height 576
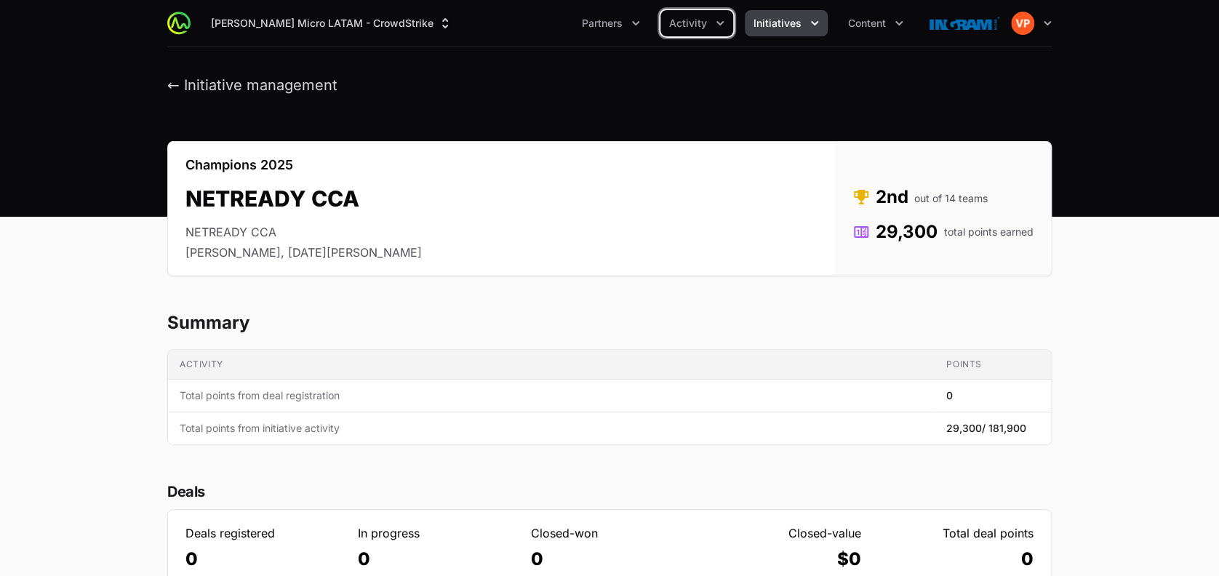
click at [614, 23] on span "Partners" at bounding box center [602, 23] width 41 height 15
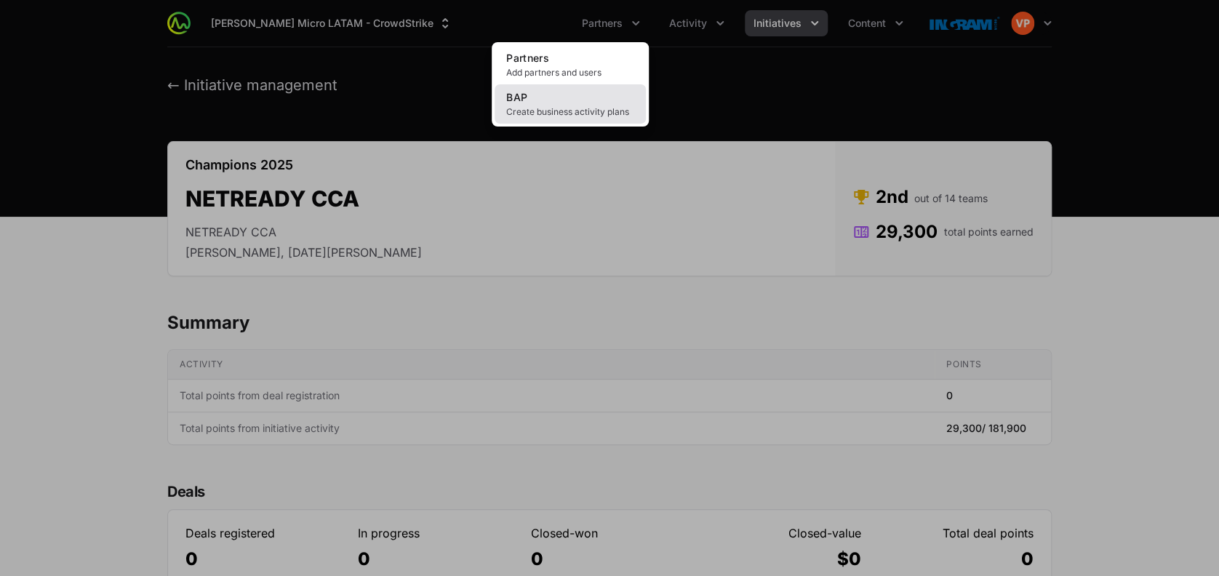
click at [561, 105] on link "BAP Create business activity plans" at bounding box center [569, 103] width 151 height 39
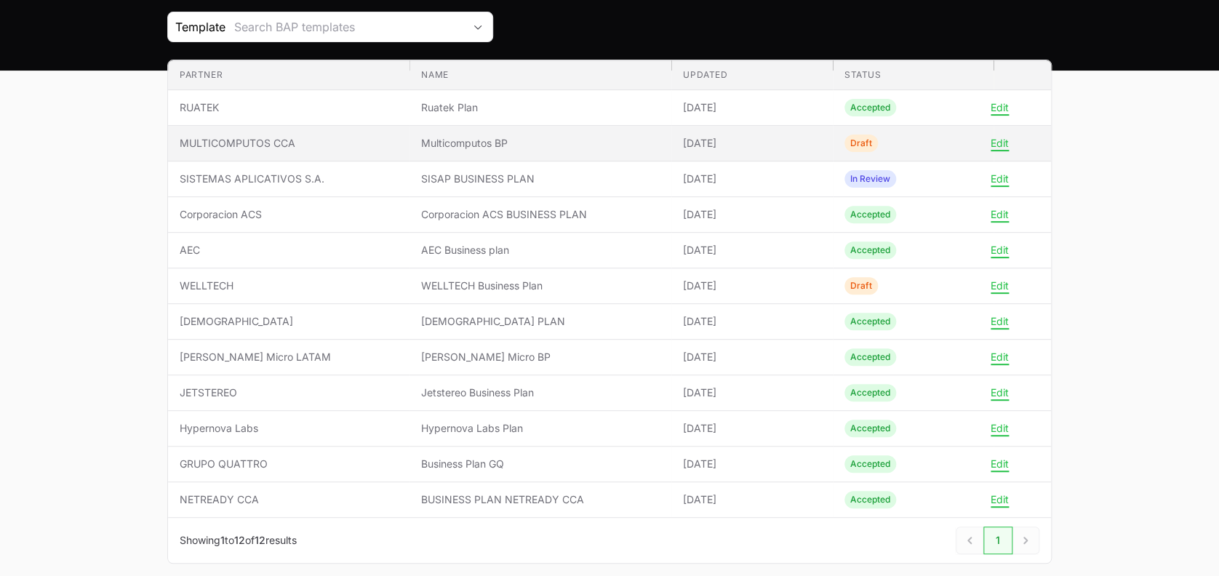
scroll to position [155, 0]
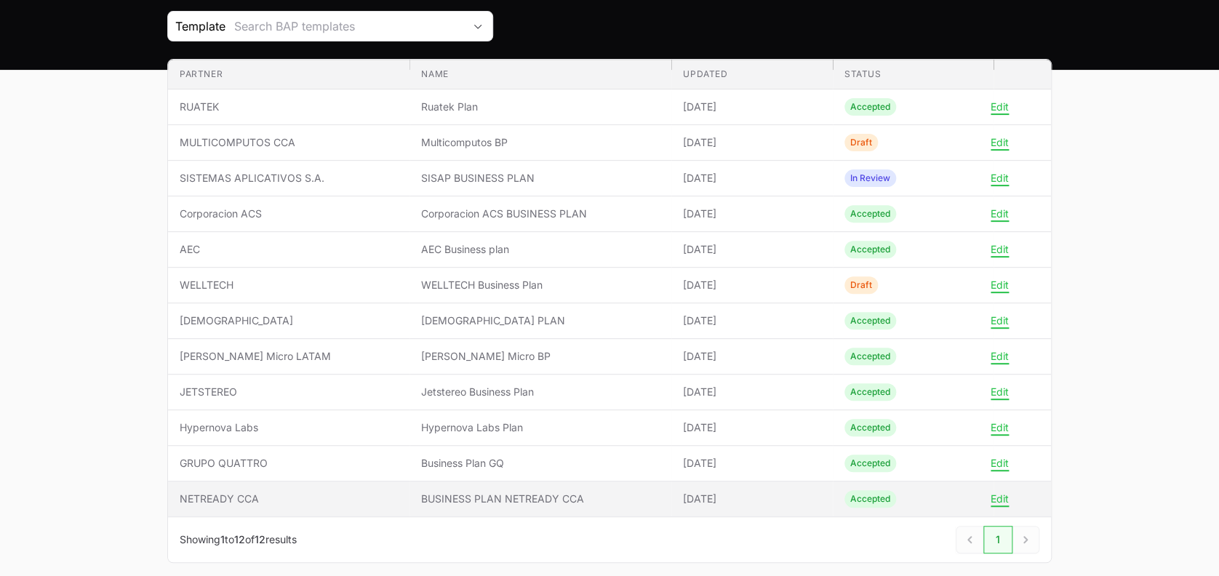
click at [473, 500] on span "BUSINESS PLAN NETREADY CCA" at bounding box center [540, 498] width 238 height 15
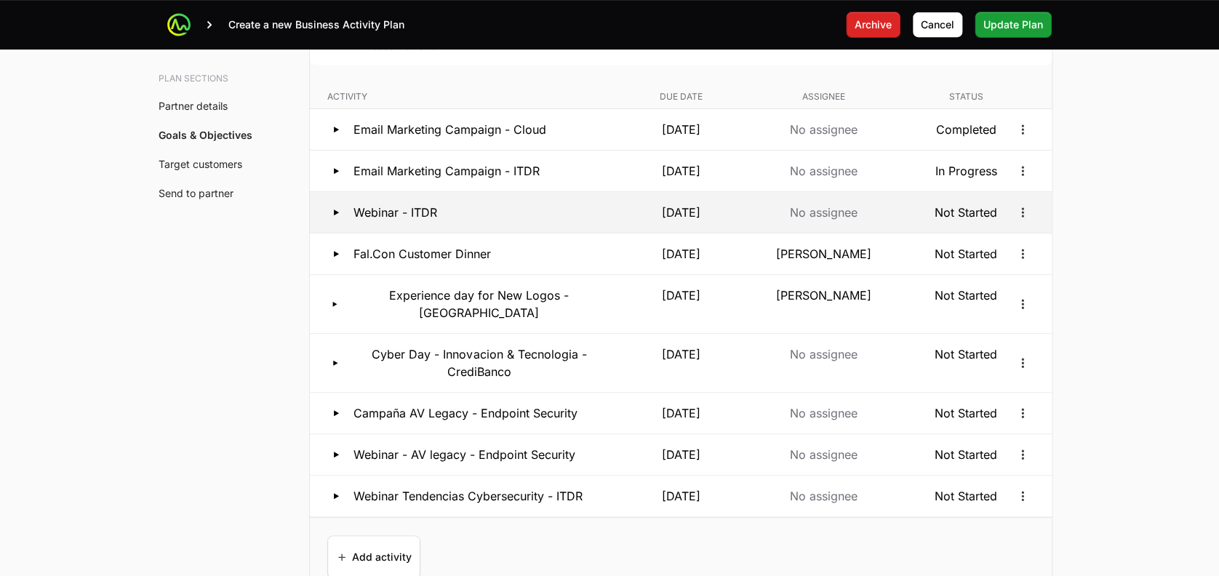
scroll to position [3043, 0]
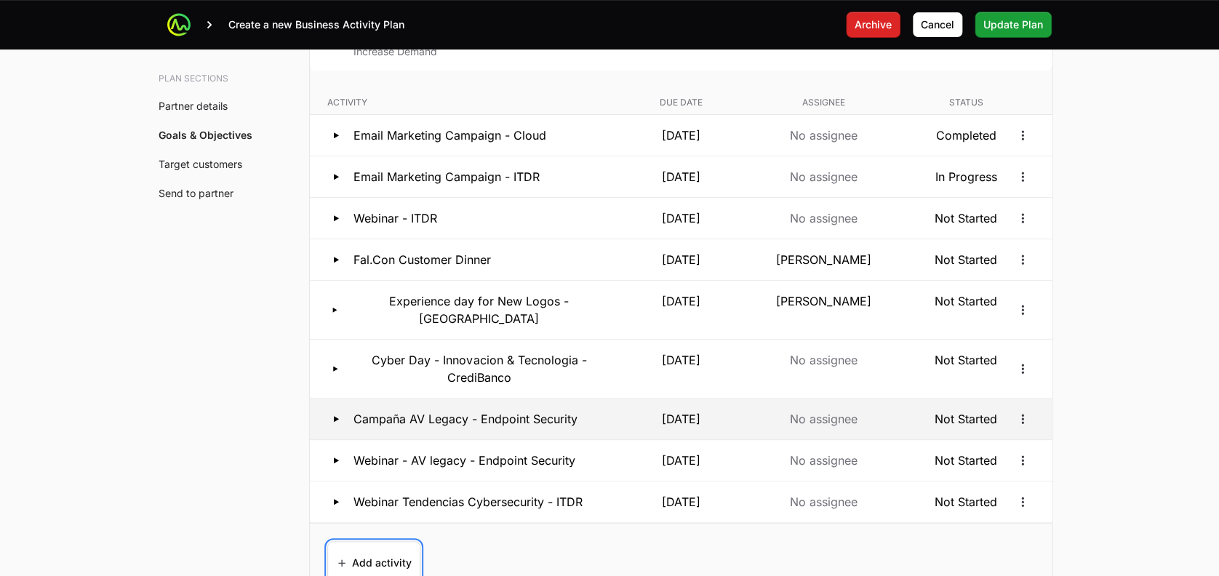
click at [371, 545] on span "Add activity" at bounding box center [374, 562] width 76 height 35
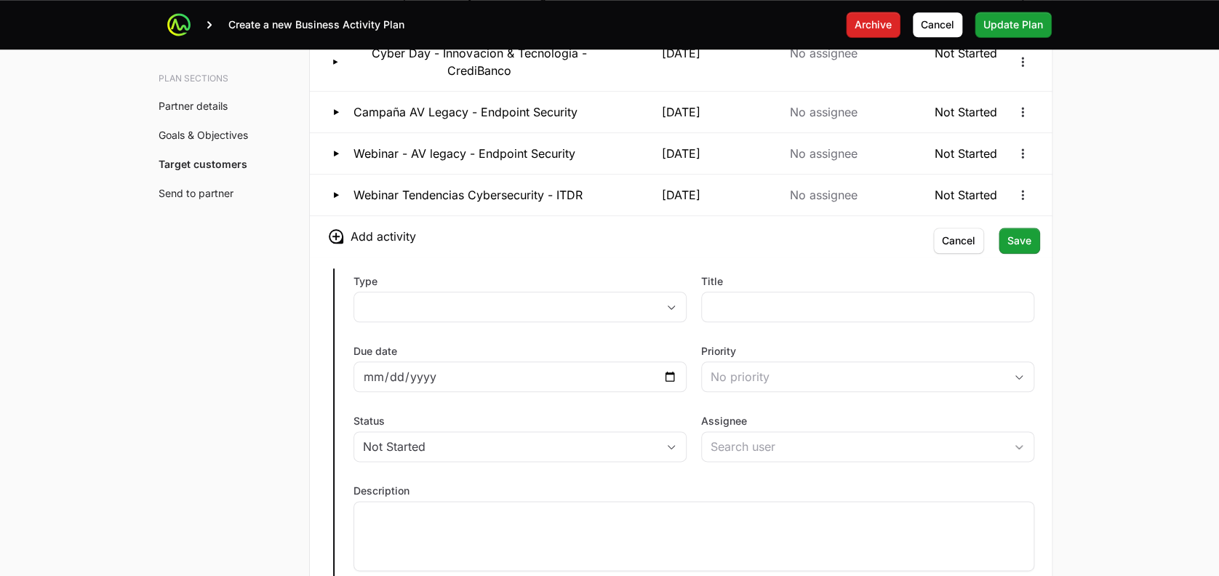
scroll to position [3374, 0]
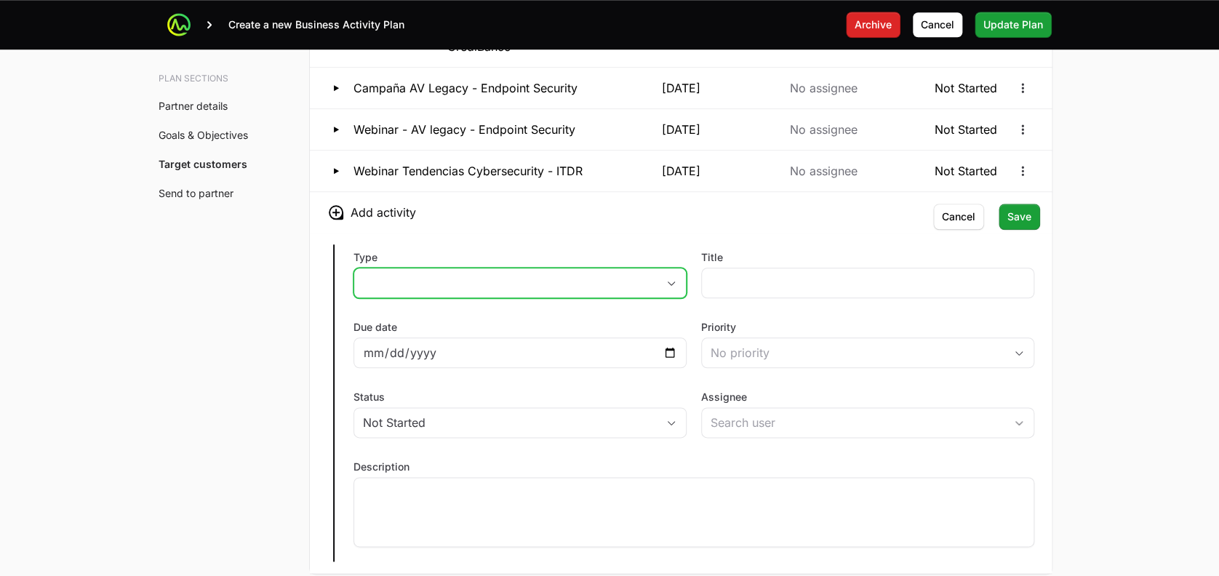
click at [515, 268] on button "placeholder" at bounding box center [520, 282] width 332 height 29
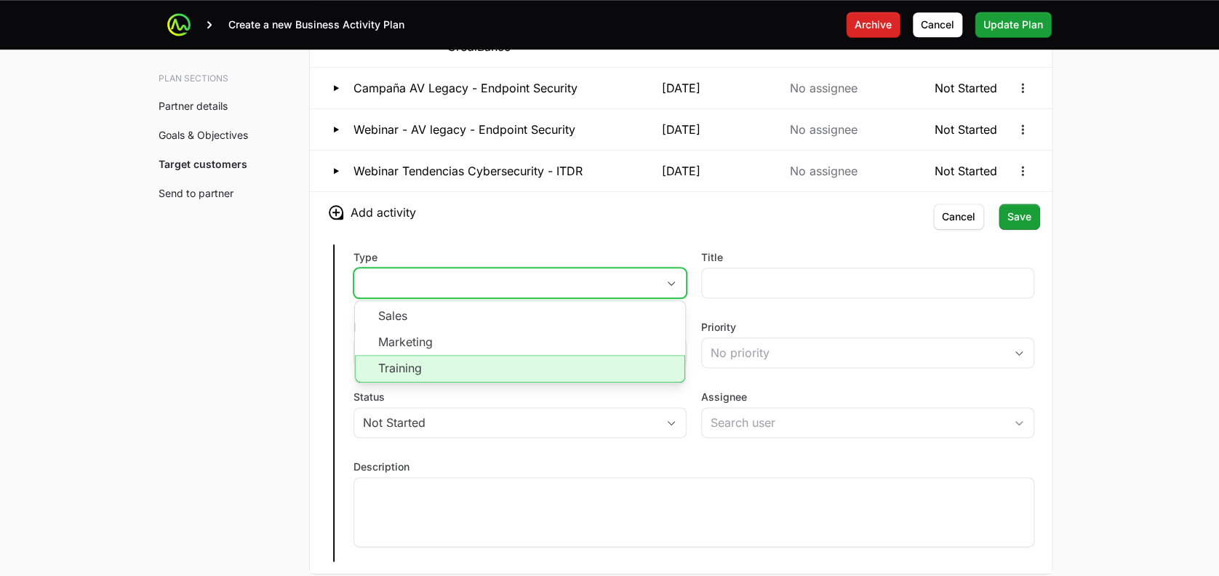
click at [436, 355] on li "Training" at bounding box center [520, 369] width 330 height 28
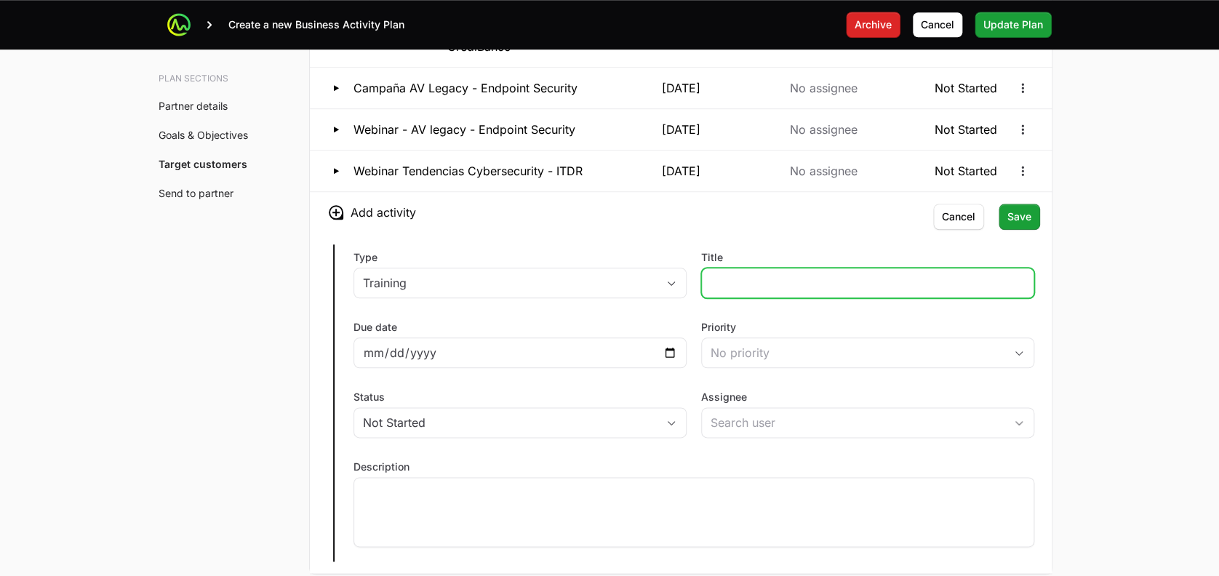
click at [725, 274] on input "Title" at bounding box center [867, 282] width 314 height 17
type input "Webinar - Mas alla del Firewall."
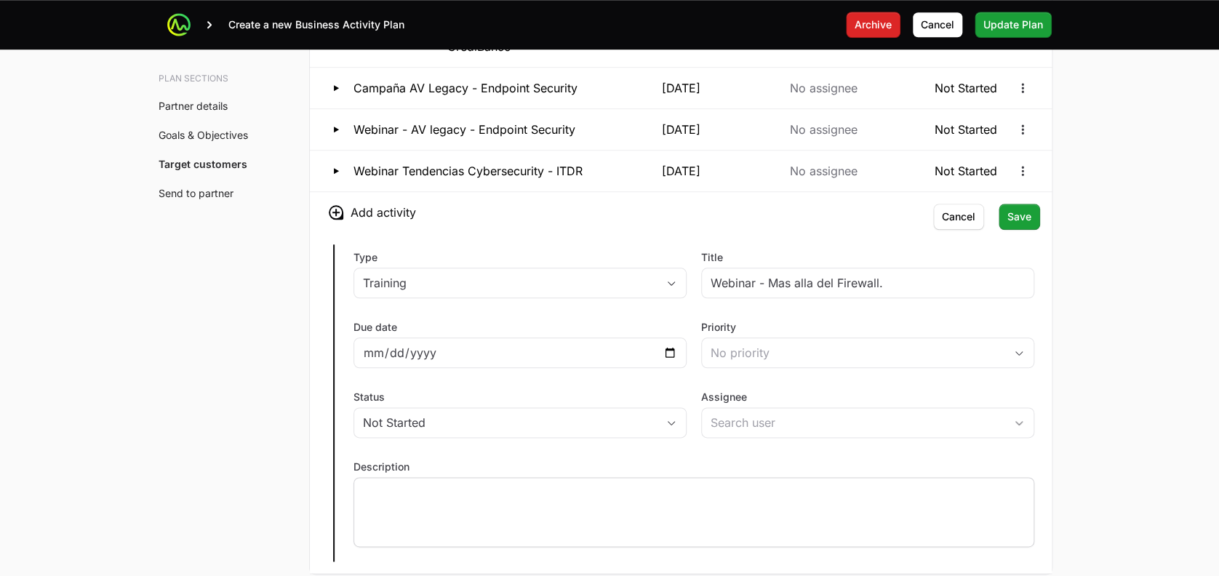
click at [518, 494] on div at bounding box center [693, 512] width 681 height 70
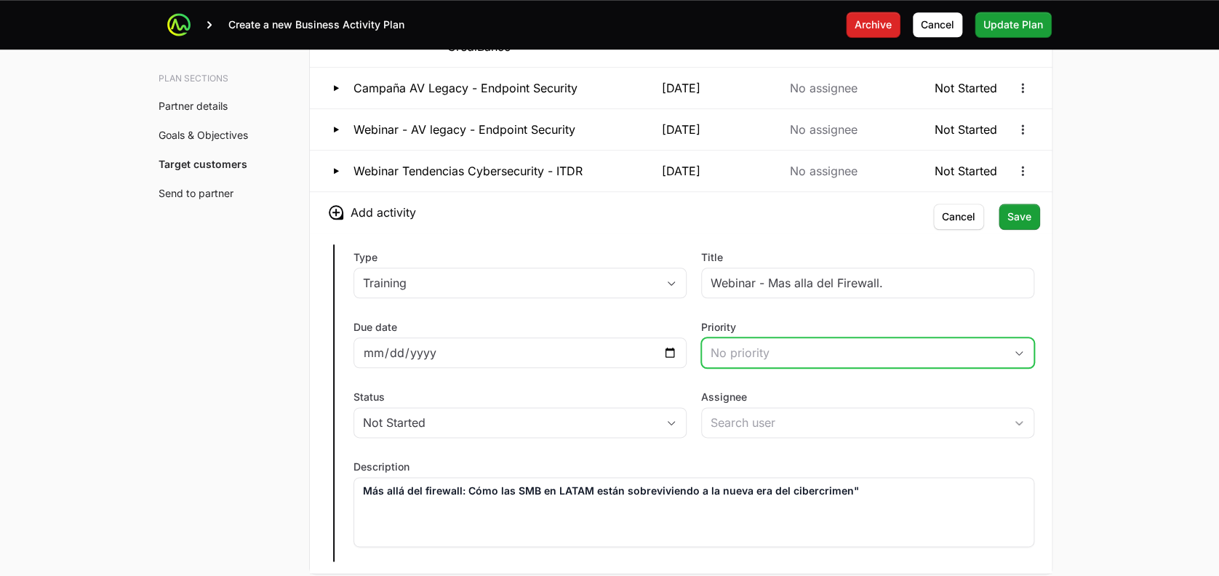
click at [758, 344] on div "No priority" at bounding box center [857, 352] width 294 height 17
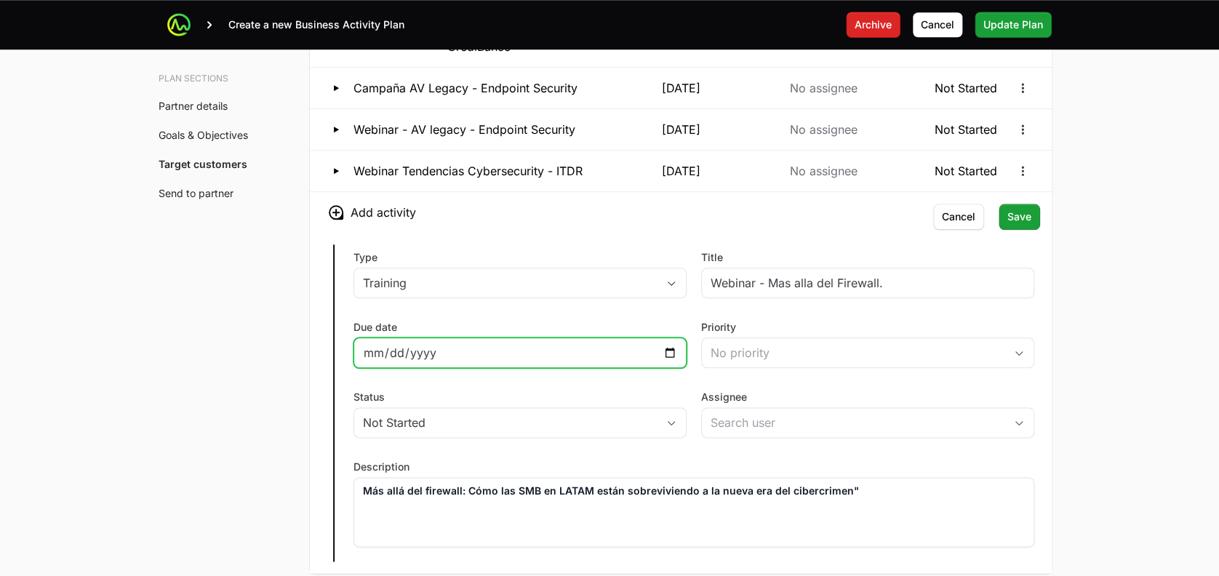
click at [489, 344] on input "Due date" at bounding box center [520, 352] width 314 height 17
click at [673, 344] on input "Due date" at bounding box center [520, 352] width 314 height 17
type input "[DATE]"
click at [878, 483] on p "Más allá del firewall: Cómo las SMB en LATAM están sobreviviendo a la nueva era…" at bounding box center [694, 490] width 662 height 15
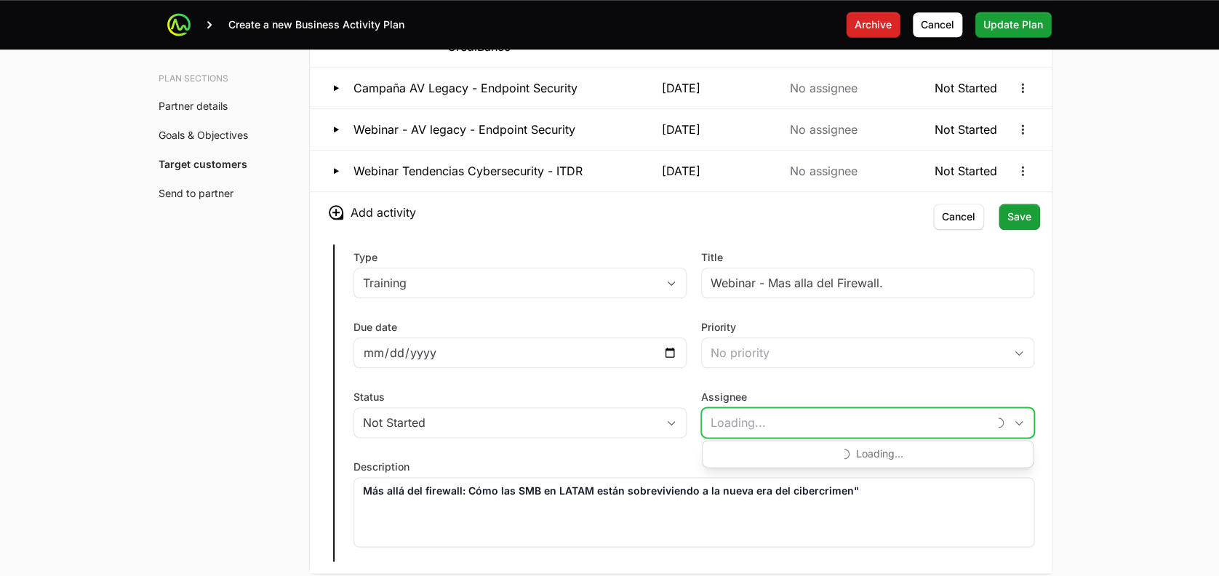
click at [715, 408] on input "Assignee" at bounding box center [844, 422] width 285 height 29
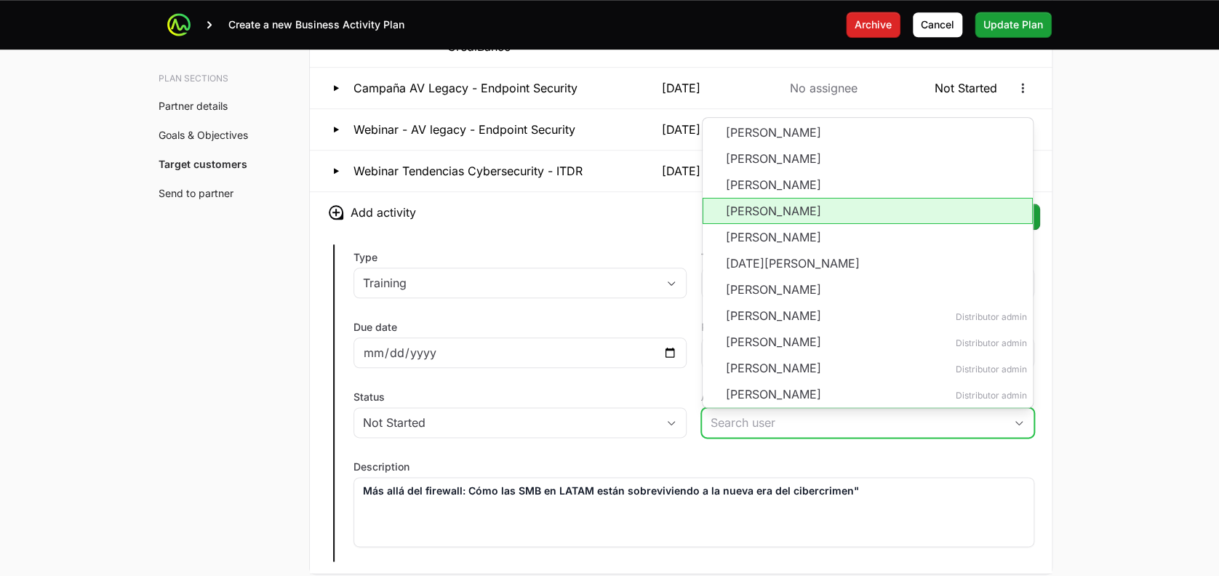
click at [779, 198] on li "[PERSON_NAME]" at bounding box center [867, 211] width 330 height 26
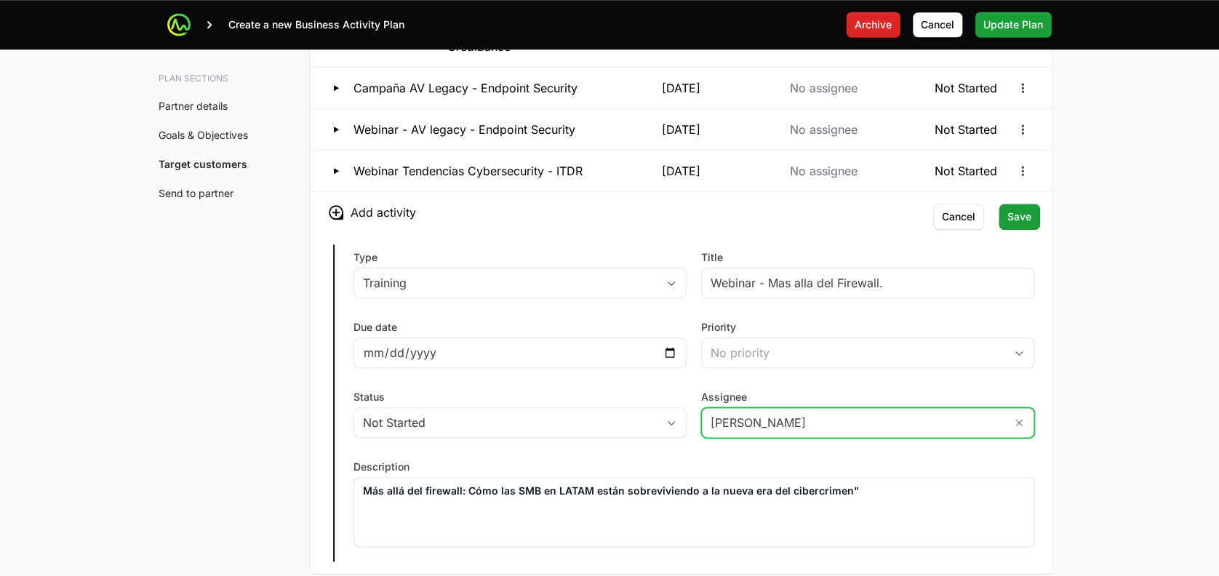
type input "[PERSON_NAME]"
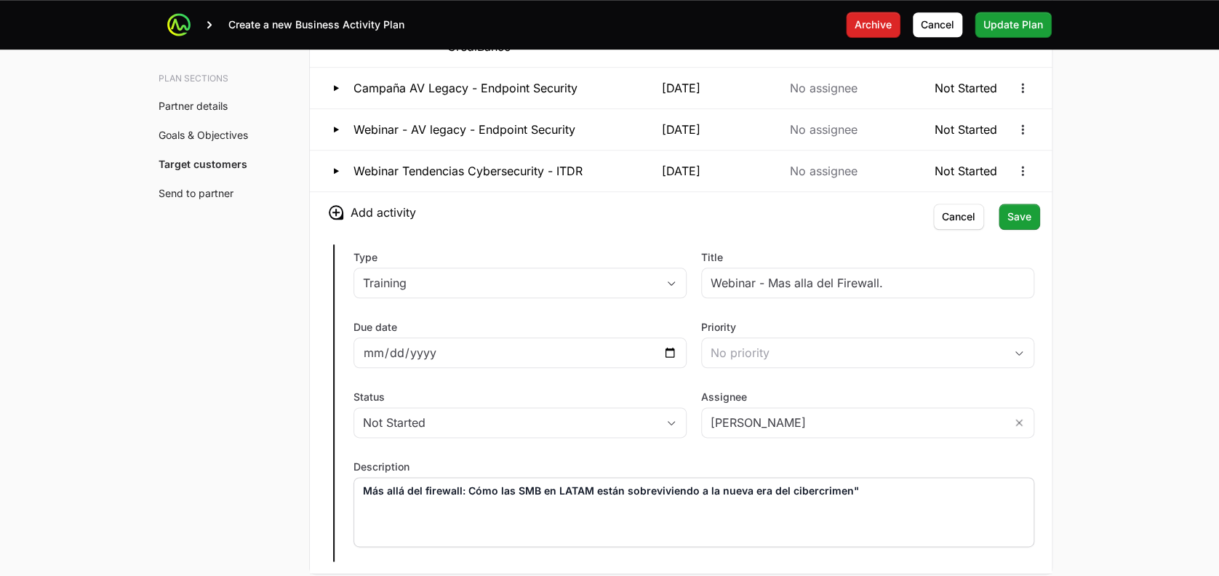
click at [870, 483] on p "Más allá del firewall: Cómo las SMB en LATAM están sobreviviendo a la nueva era…" at bounding box center [694, 490] width 662 height 15
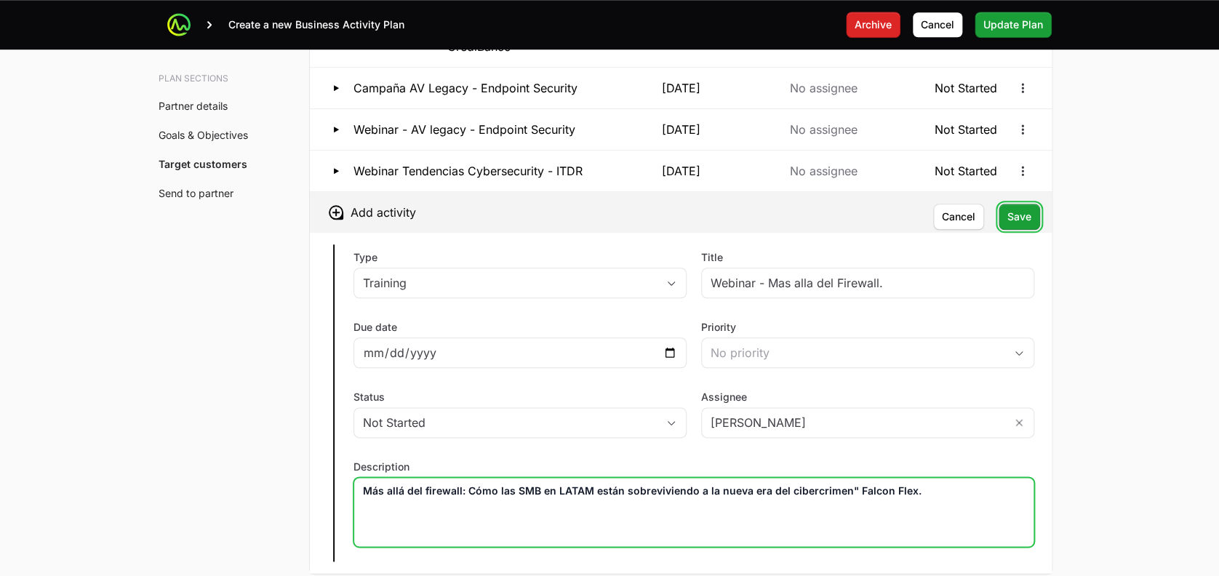
click at [1018, 208] on span "Save" at bounding box center [1019, 216] width 24 height 17
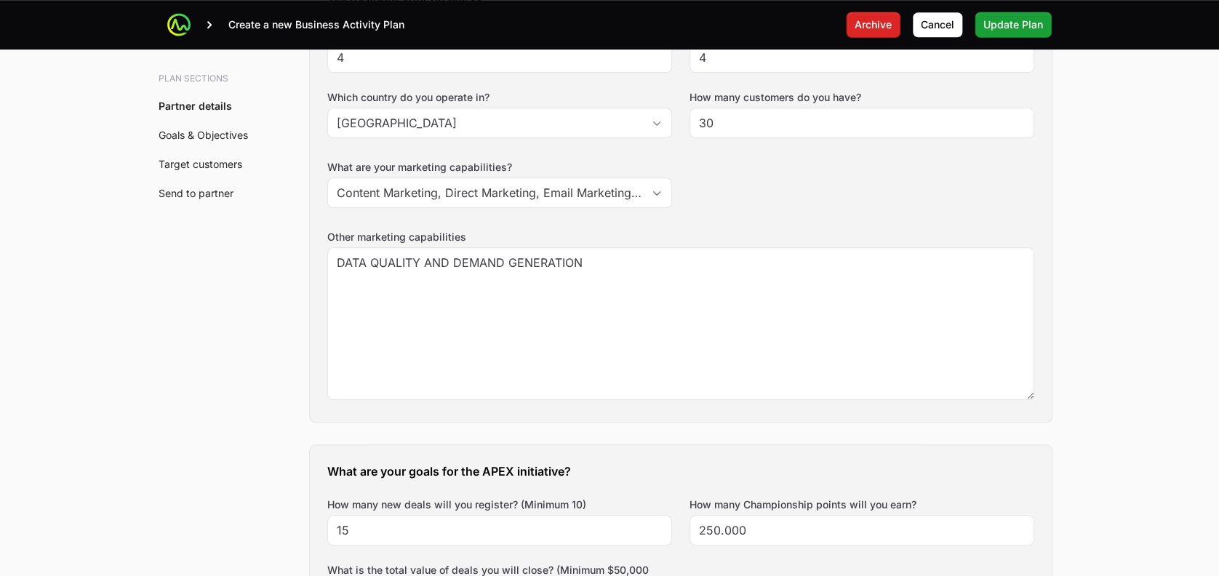
scroll to position [0, 0]
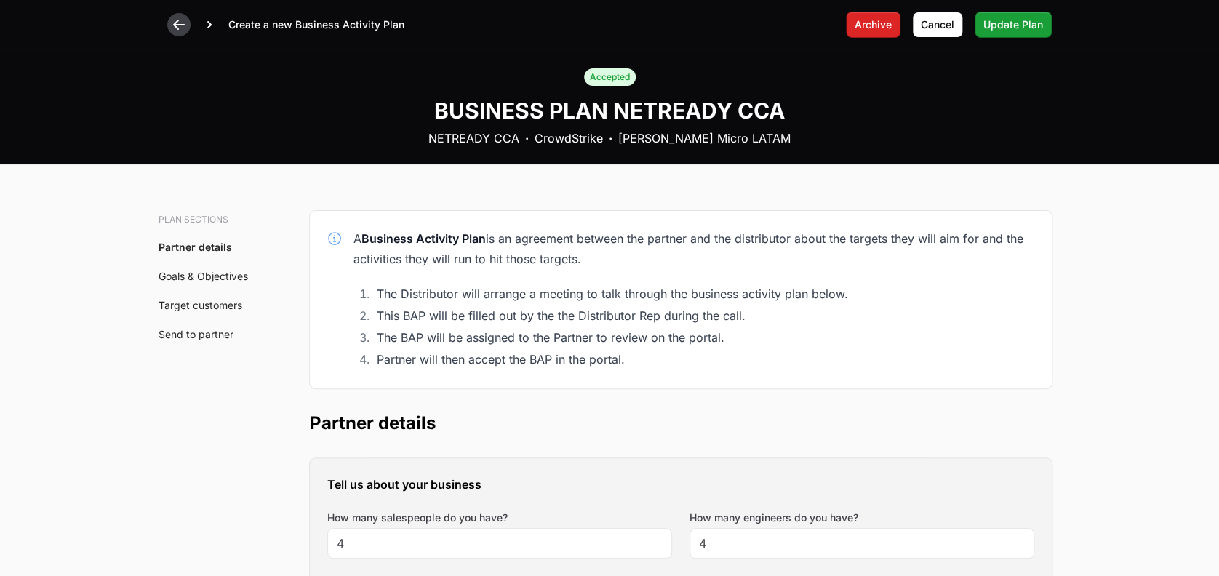
click at [184, 23] on icon at bounding box center [179, 24] width 15 height 15
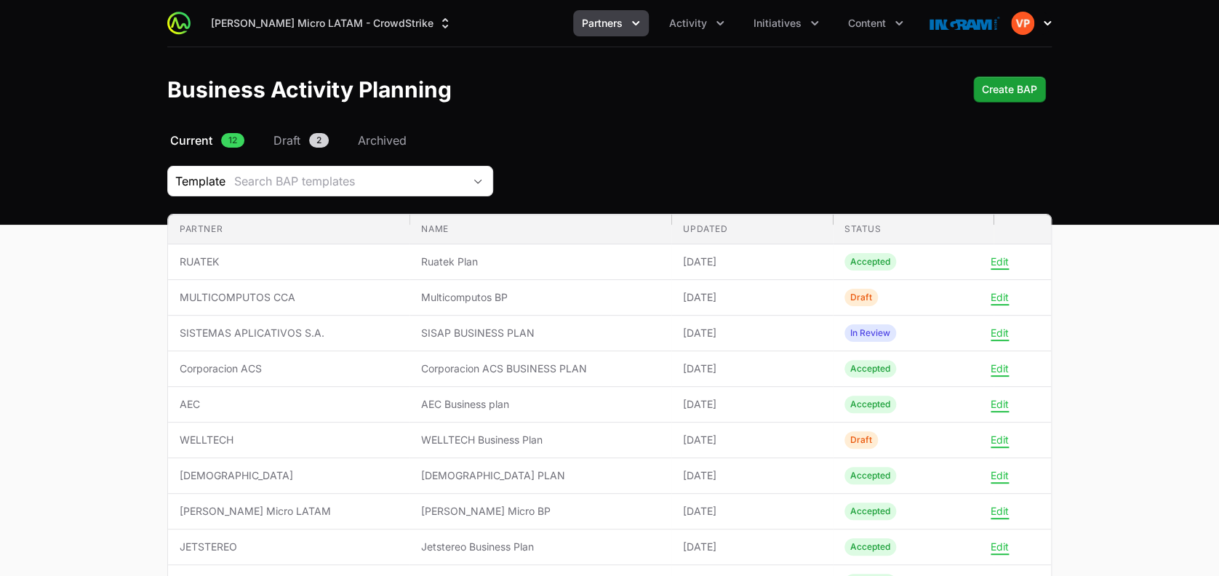
click at [1051, 20] on icon "button" at bounding box center [1047, 23] width 15 height 15
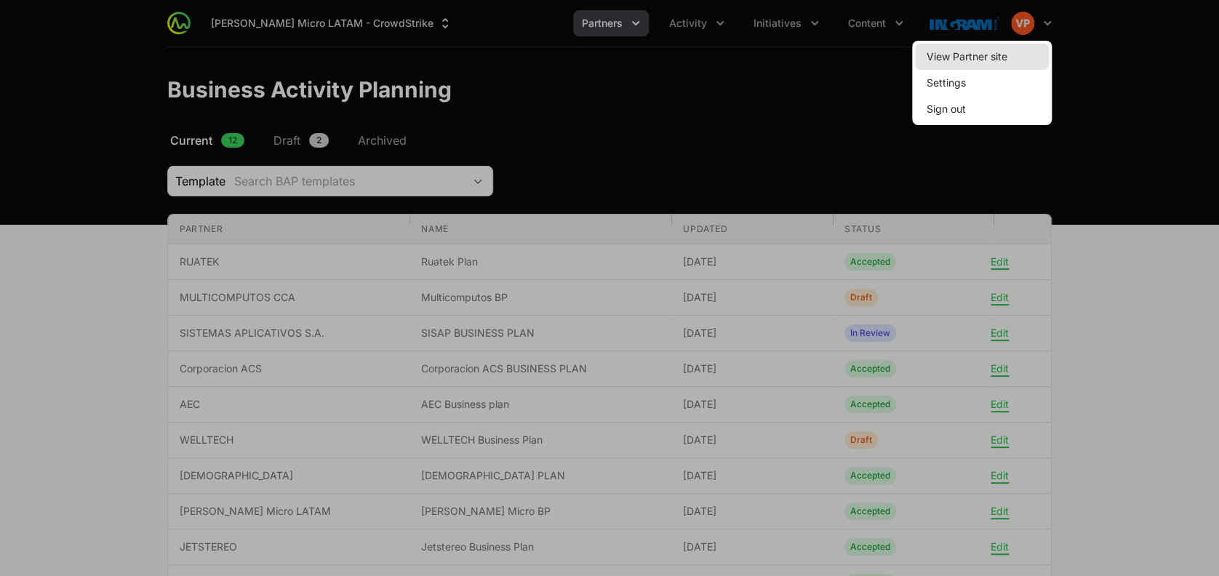
click at [958, 57] on link "View Partner site" at bounding box center [982, 57] width 134 height 26
